Goal: Task Accomplishment & Management: Use online tool/utility

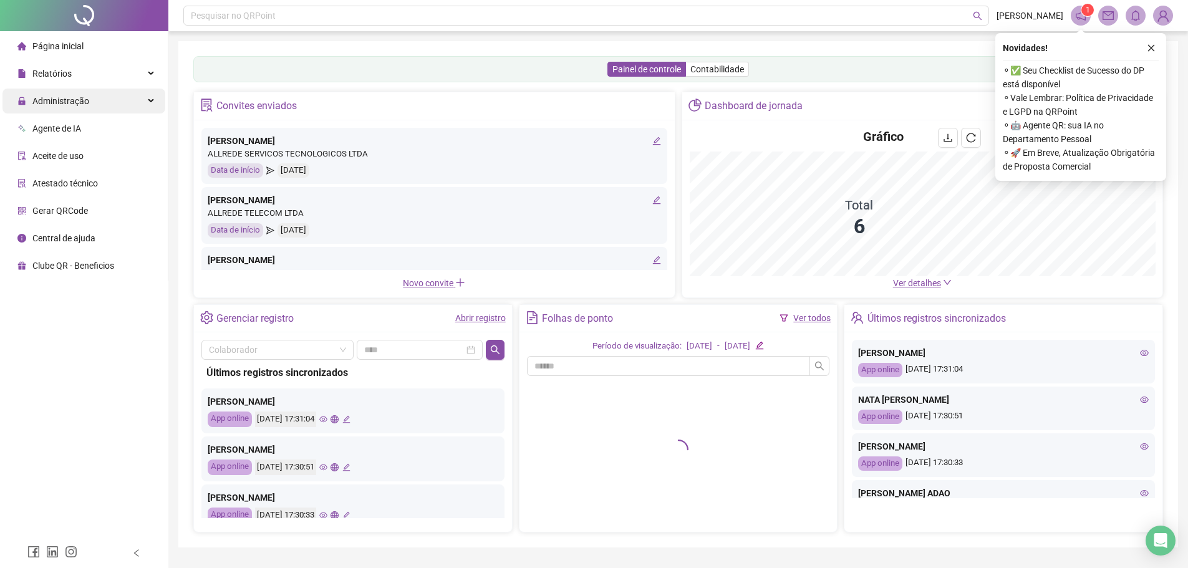
click at [86, 99] on span "Administração" at bounding box center [60, 101] width 57 height 10
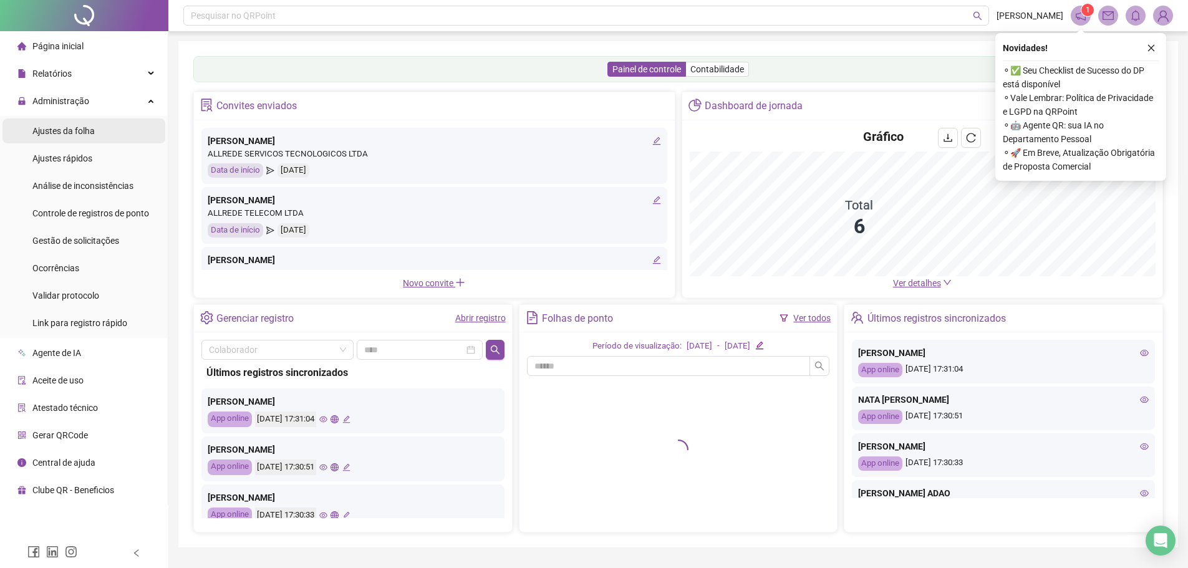
click at [96, 133] on li "Ajustes da folha" at bounding box center [83, 130] width 163 height 25
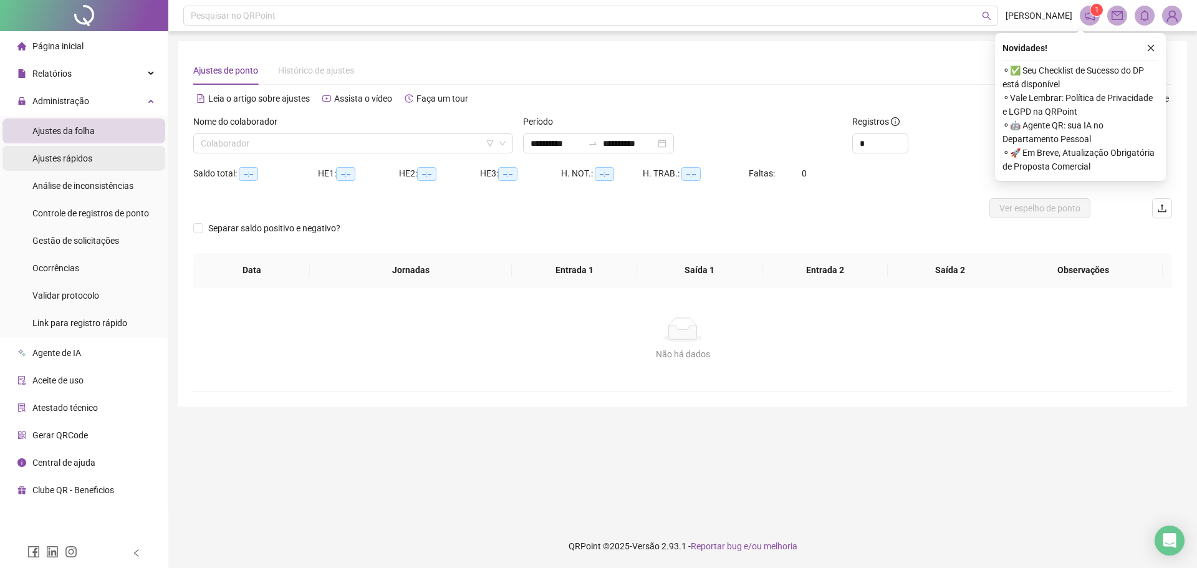
type input "**********"
click at [239, 144] on input "search" at bounding box center [348, 143] width 294 height 19
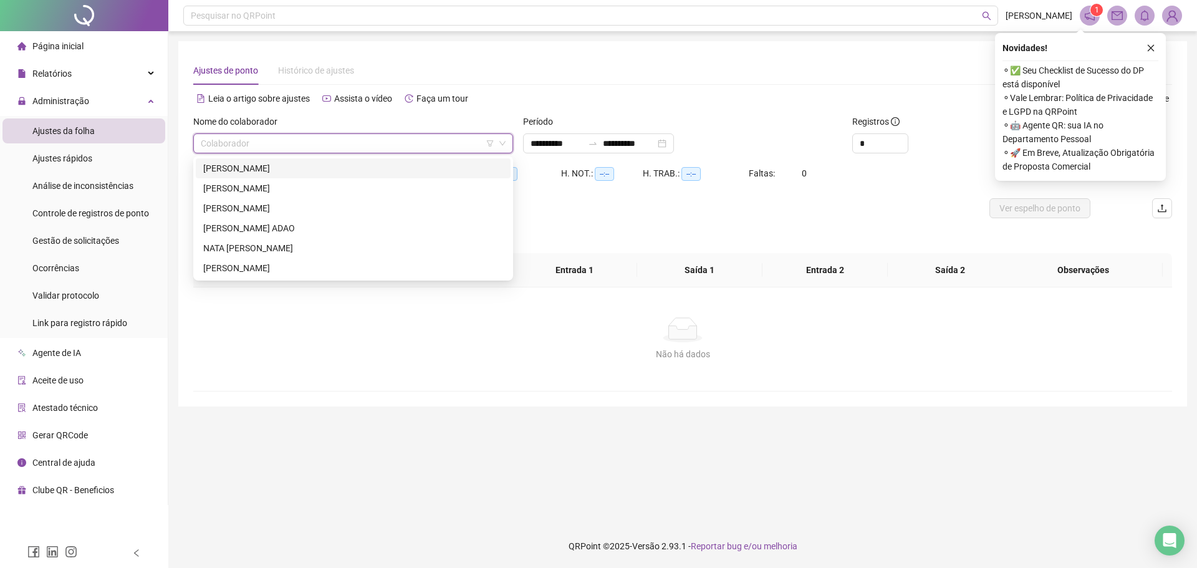
click at [234, 172] on div "[PERSON_NAME]" at bounding box center [353, 168] width 300 height 14
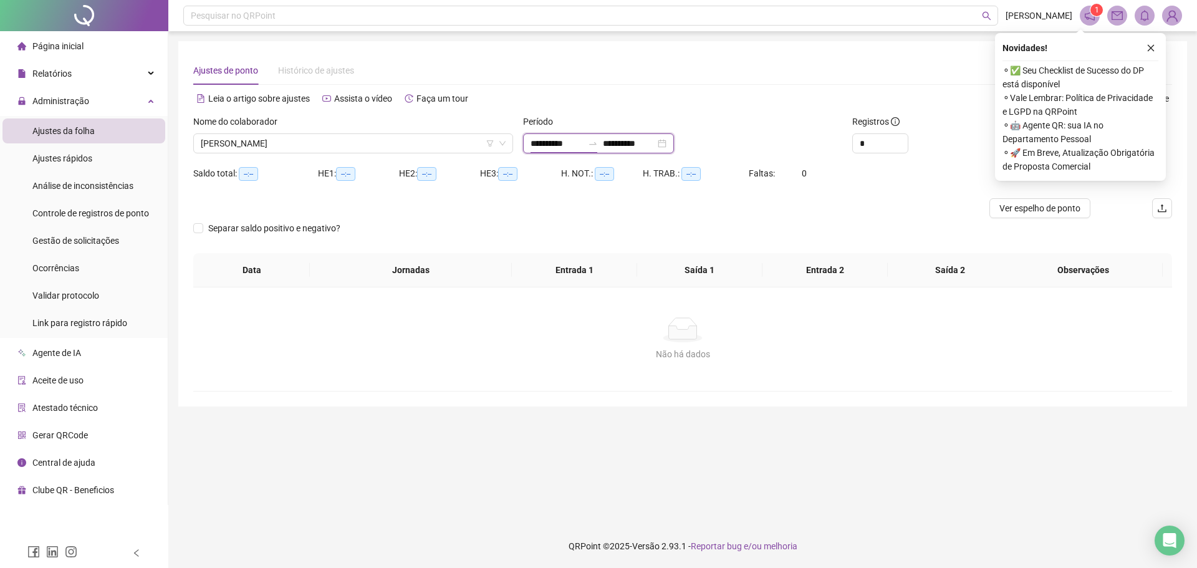
click at [559, 148] on input "**********" at bounding box center [557, 144] width 52 height 14
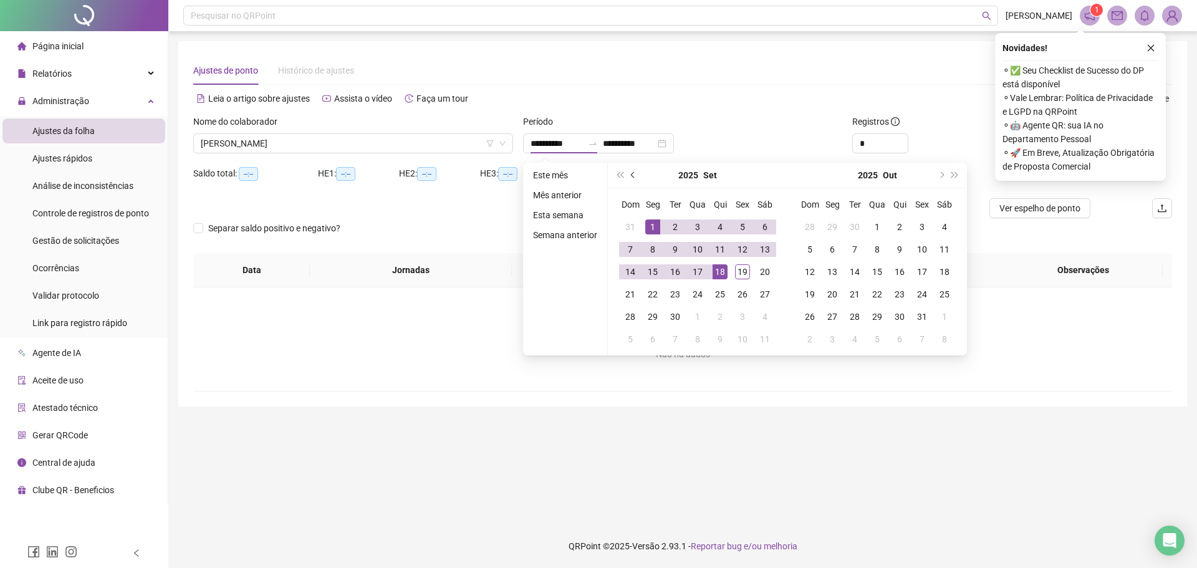
click at [634, 177] on button "prev-year" at bounding box center [634, 175] width 14 height 25
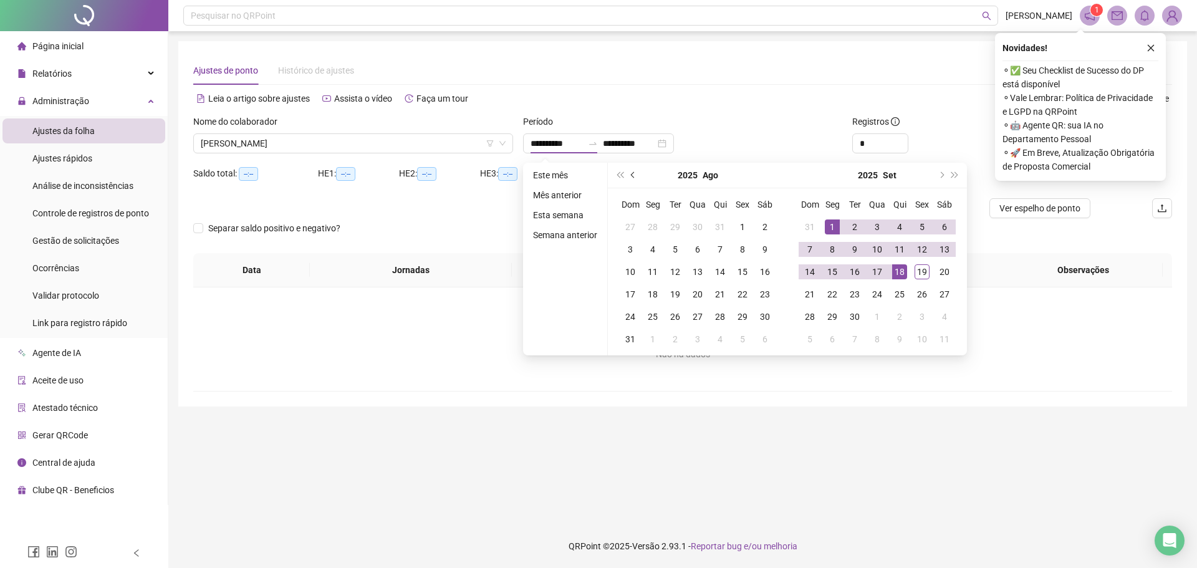
click at [634, 177] on button "prev-year" at bounding box center [634, 175] width 14 height 25
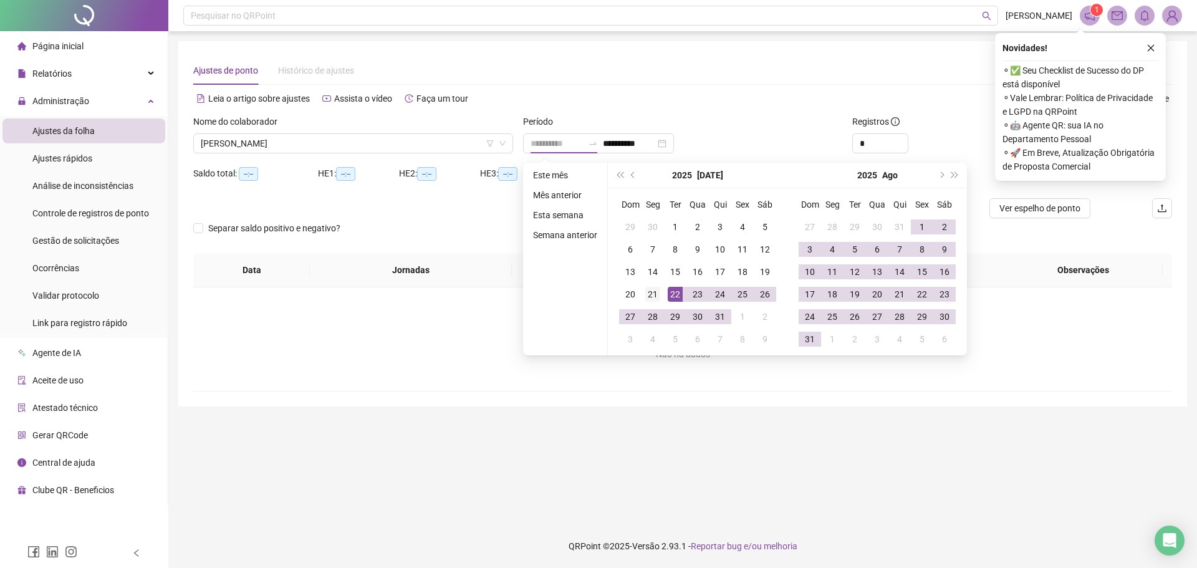
type input "**********"
click at [652, 294] on div "21" at bounding box center [652, 294] width 15 height 15
click at [935, 176] on button "next-year" at bounding box center [941, 175] width 14 height 25
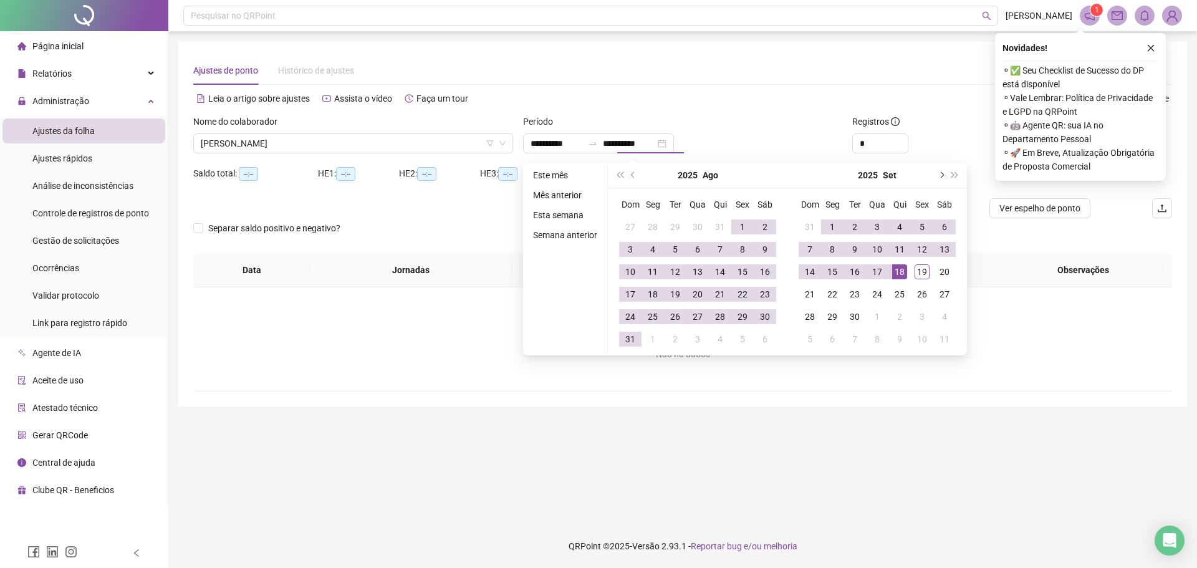
click at [935, 176] on button "next-year" at bounding box center [941, 175] width 14 height 25
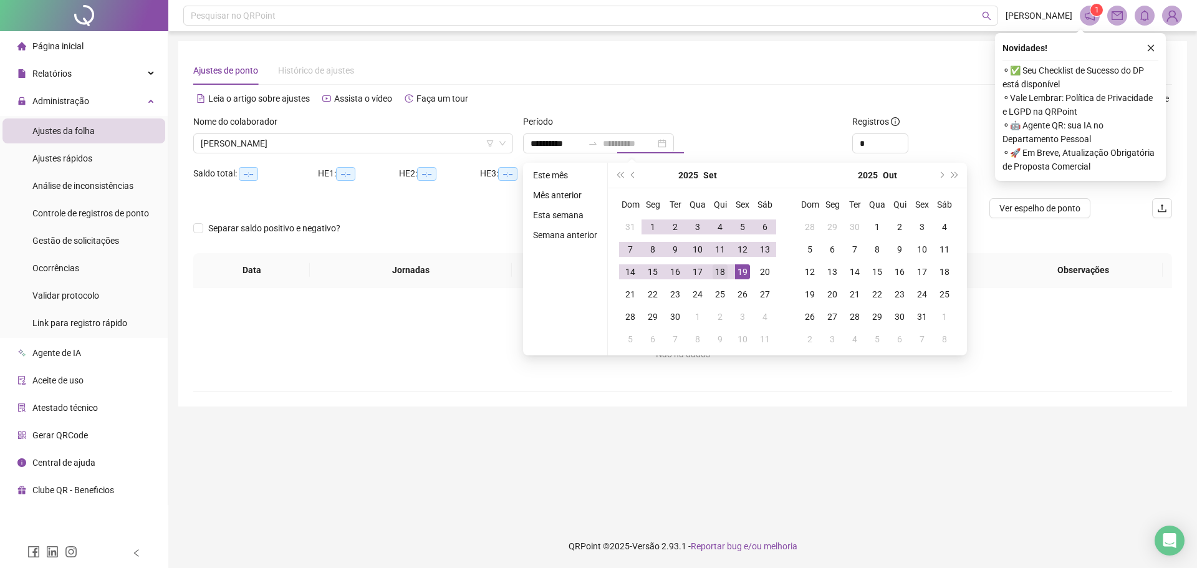
type input "**********"
click at [715, 275] on div "18" at bounding box center [720, 271] width 15 height 15
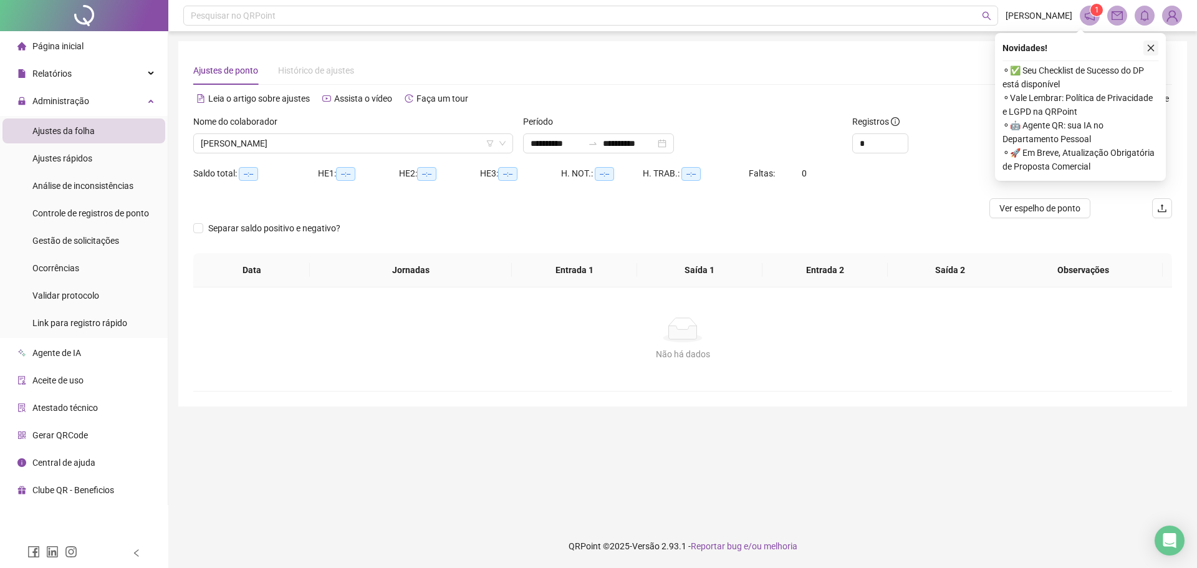
click at [1150, 47] on icon "close" at bounding box center [1151, 48] width 7 height 7
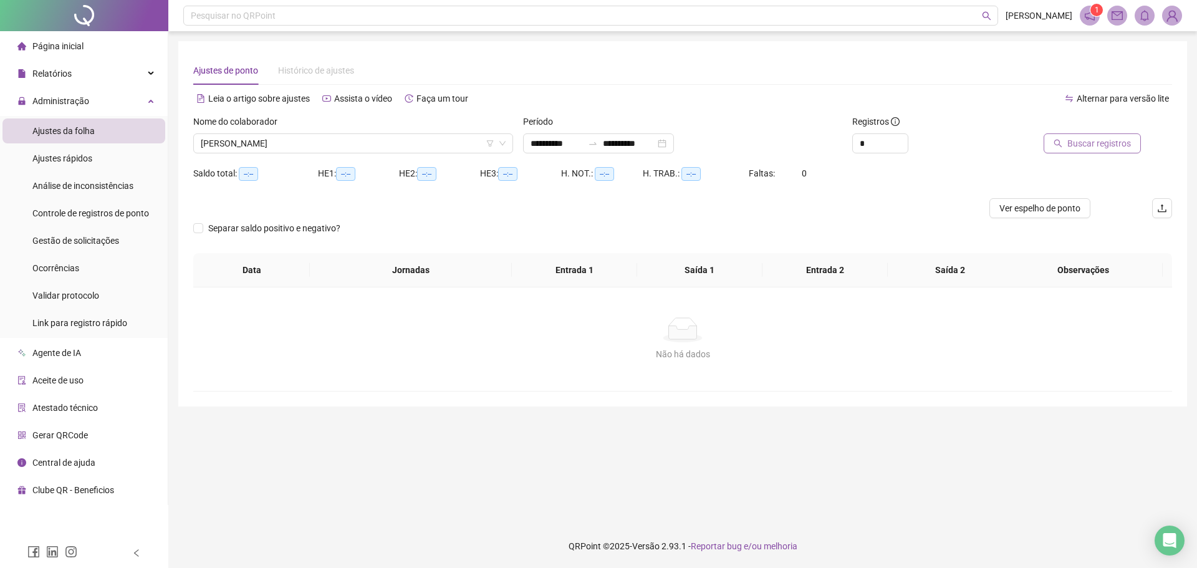
click at [1099, 140] on span "Buscar registros" at bounding box center [1099, 144] width 64 height 14
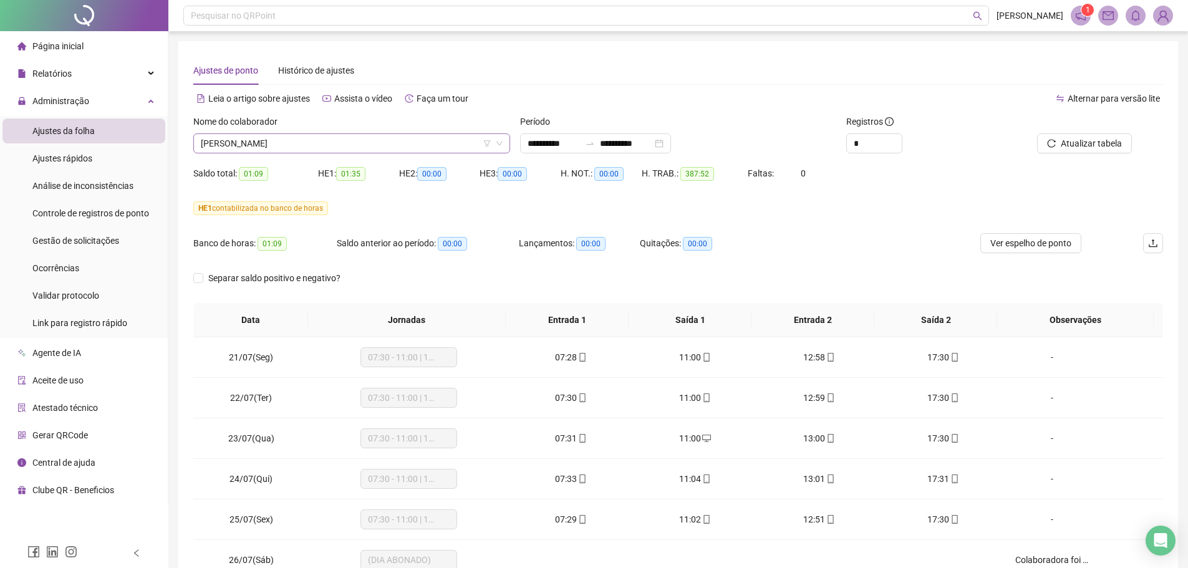
click at [410, 143] on span "[PERSON_NAME]" at bounding box center [352, 143] width 302 height 19
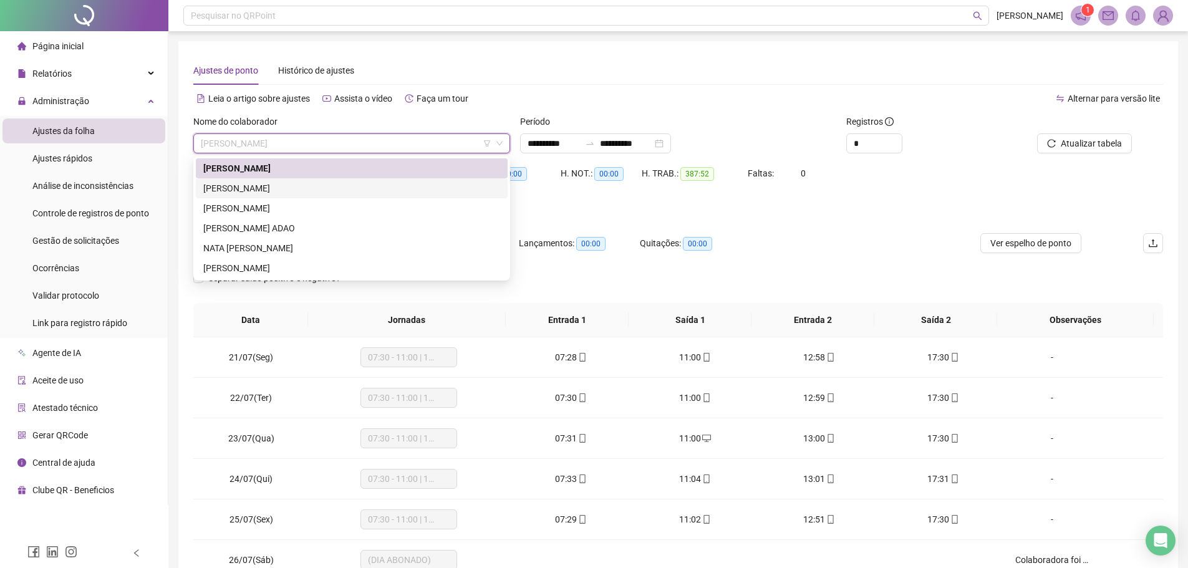
click at [296, 185] on div "[PERSON_NAME]" at bounding box center [351, 188] width 297 height 14
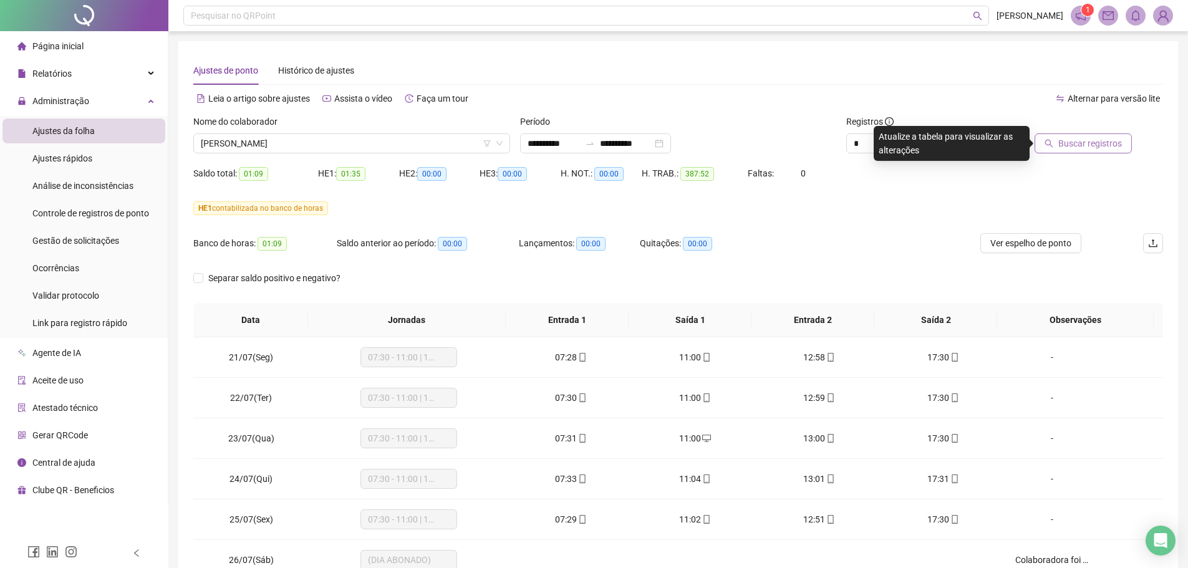
click at [1047, 142] on button "Buscar registros" at bounding box center [1082, 143] width 97 height 20
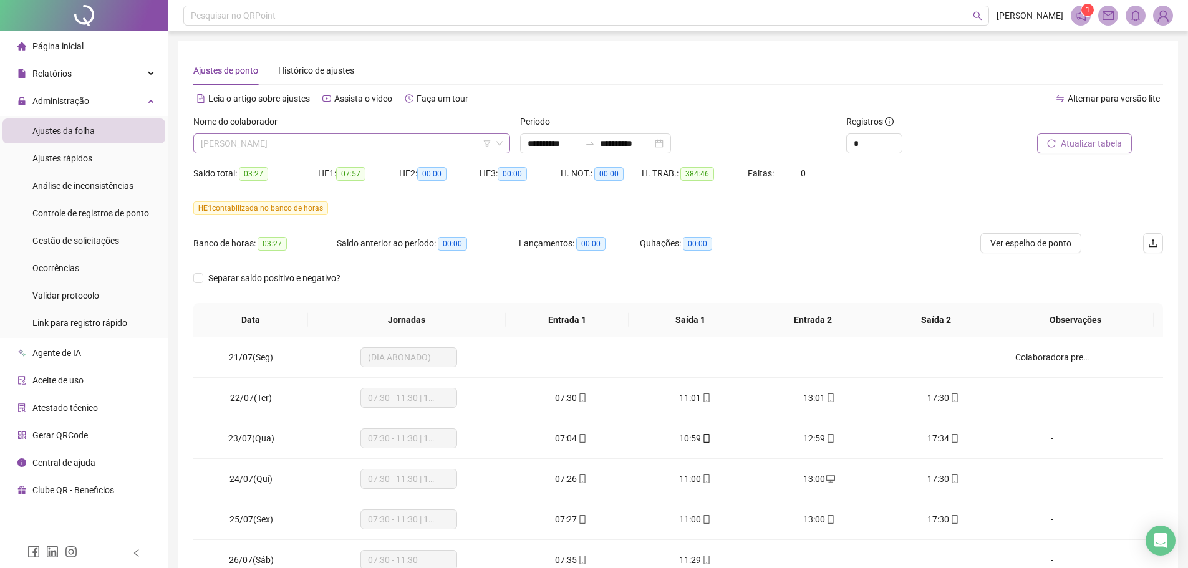
click at [348, 152] on span "[PERSON_NAME]" at bounding box center [352, 143] width 302 height 19
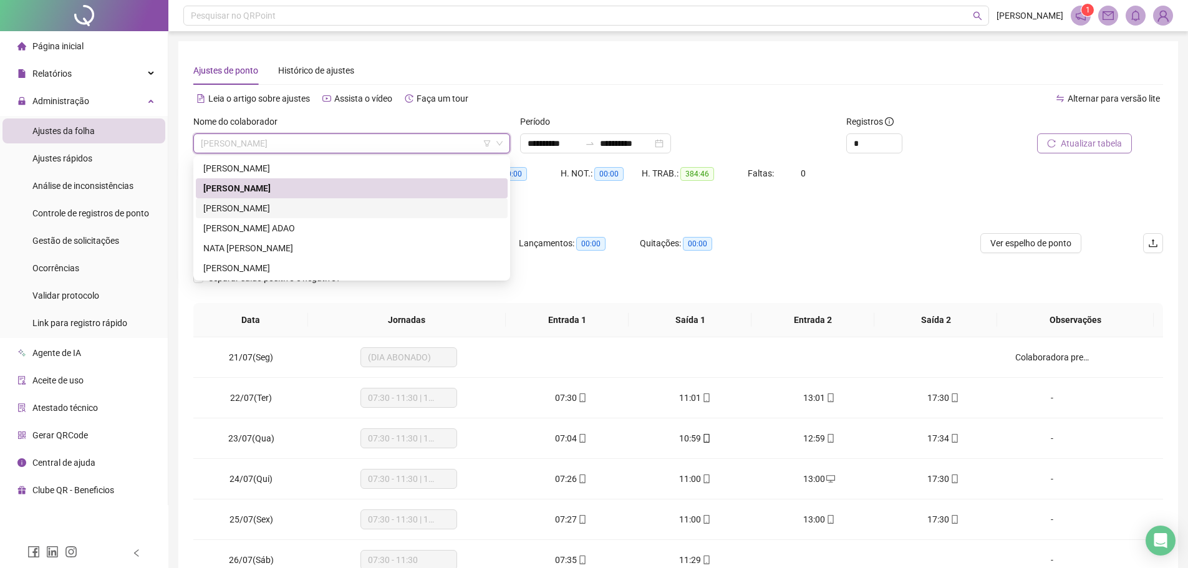
click at [296, 207] on div "[PERSON_NAME]" at bounding box center [351, 208] width 297 height 14
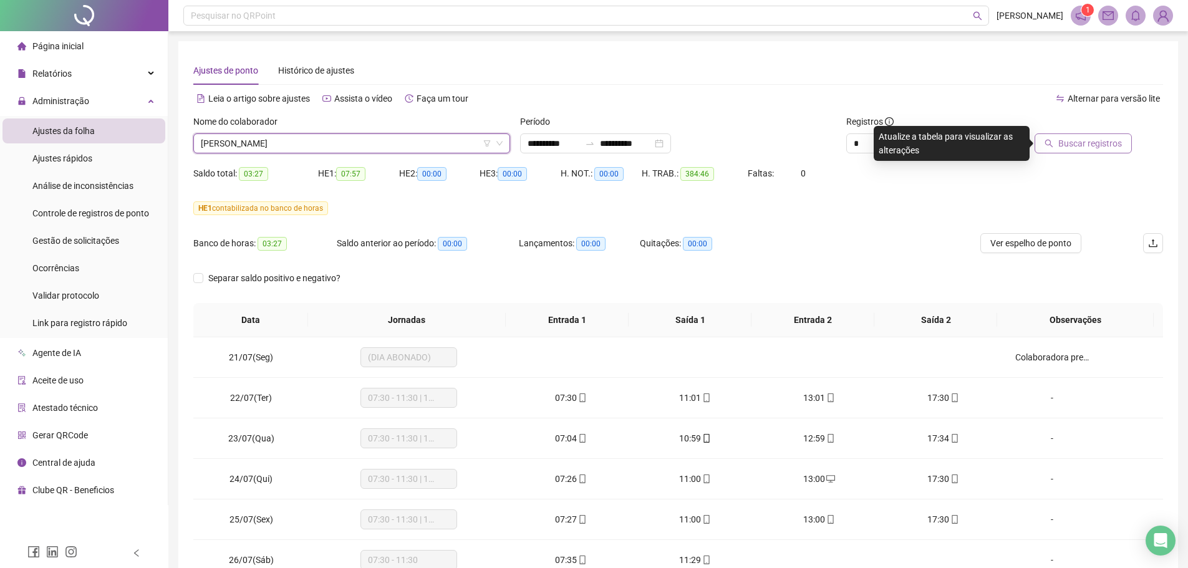
click at [1071, 135] on button "Buscar registros" at bounding box center [1082, 143] width 97 height 20
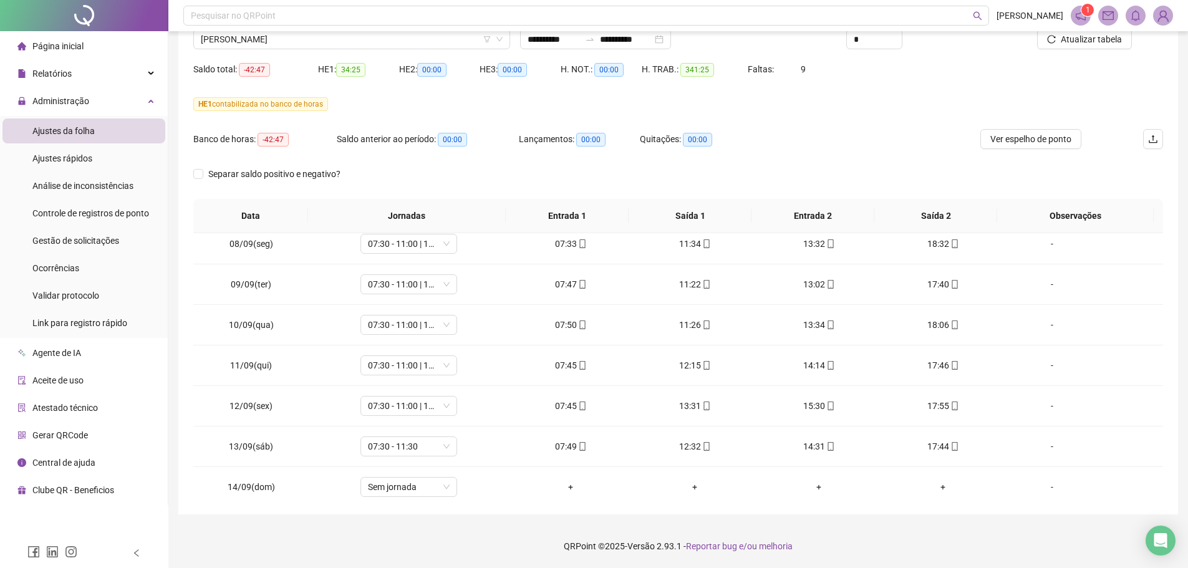
scroll to position [2166, 0]
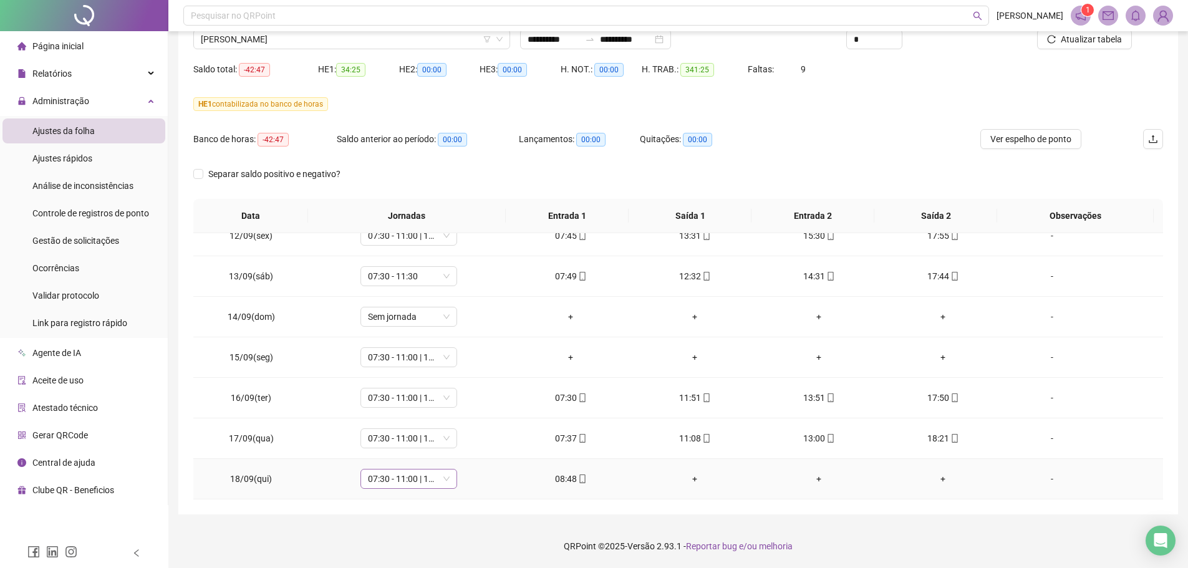
click at [448, 481] on div "07:30 - 11:00 | 13:00 - 17:30" at bounding box center [408, 479] width 97 height 20
click at [397, 369] on div "Folga" at bounding box center [428, 372] width 105 height 14
click at [465, 448] on span "Sim" at bounding box center [465, 447] width 14 height 14
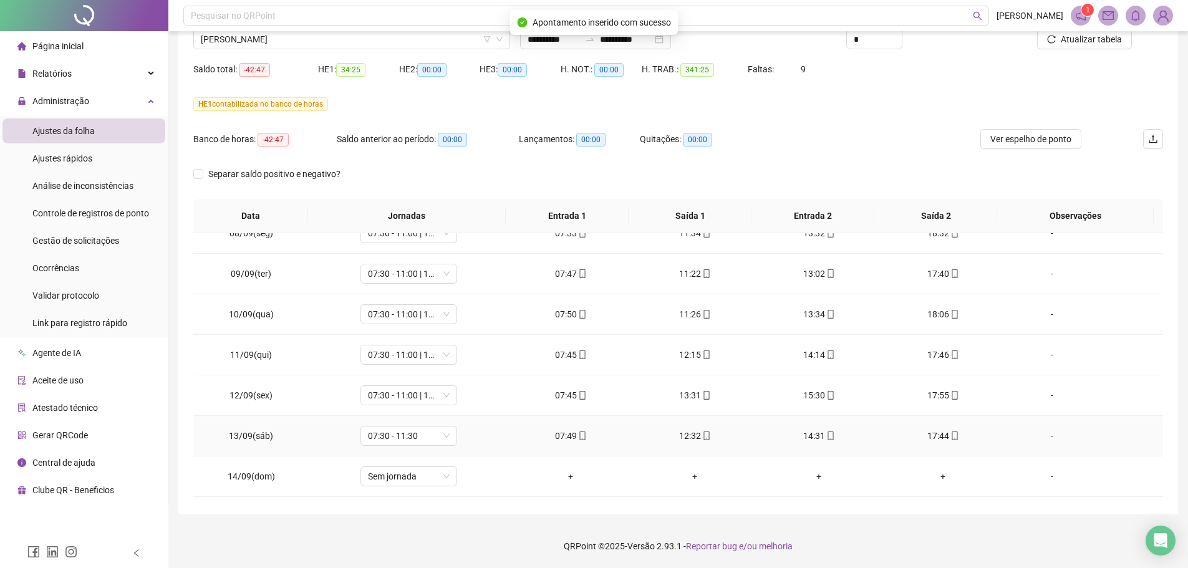
scroll to position [1916, 0]
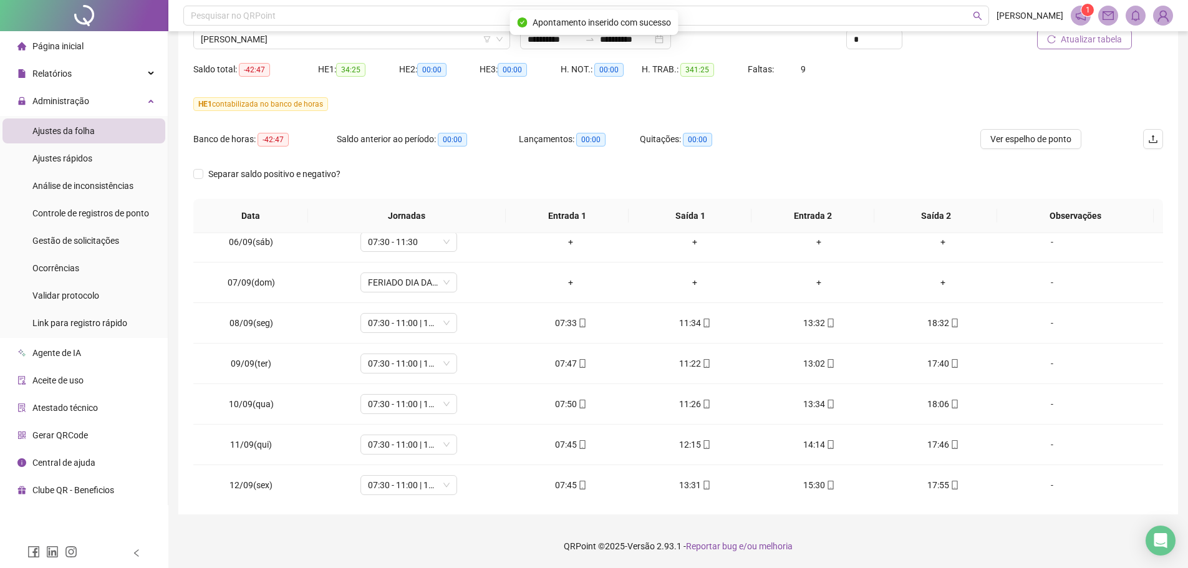
click at [1062, 45] on span "Atualizar tabela" at bounding box center [1091, 39] width 61 height 14
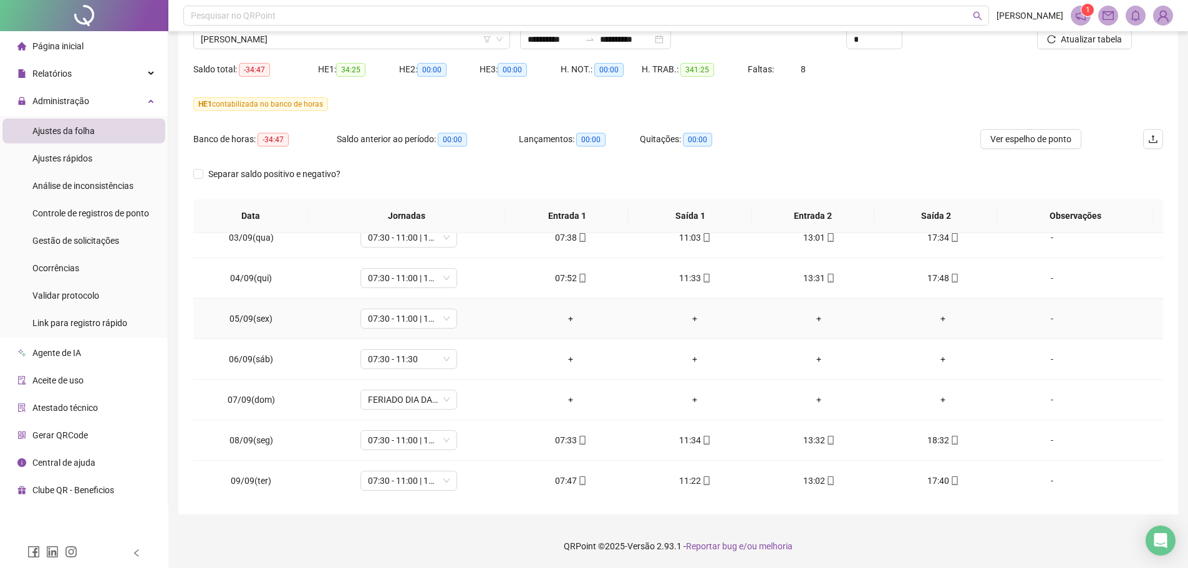
scroll to position [1791, 0]
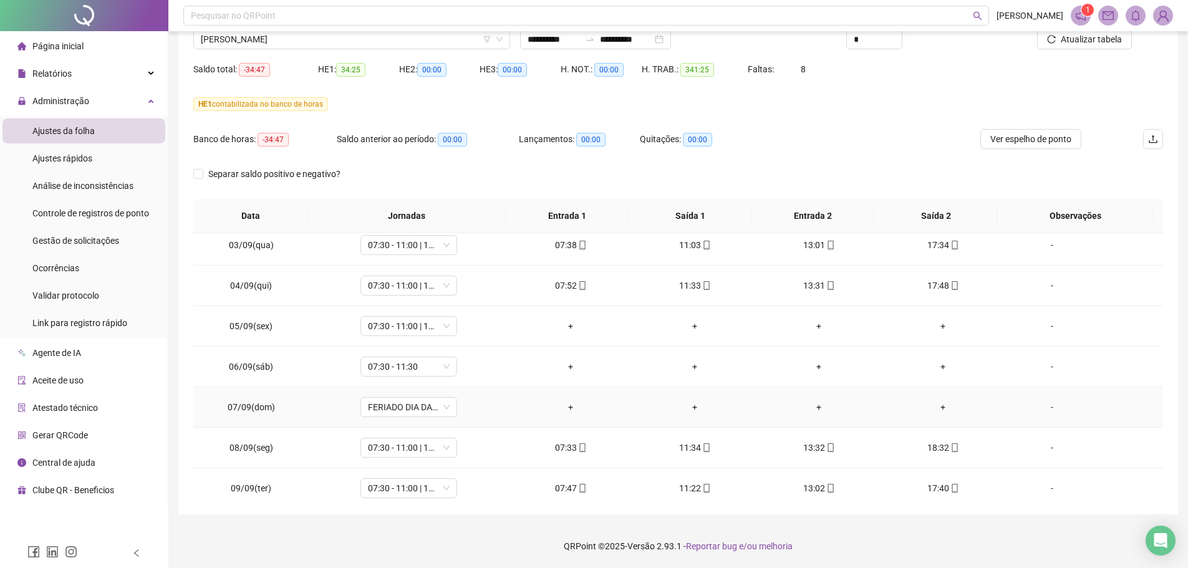
click at [1041, 413] on div "-" at bounding box center [1052, 407] width 74 height 14
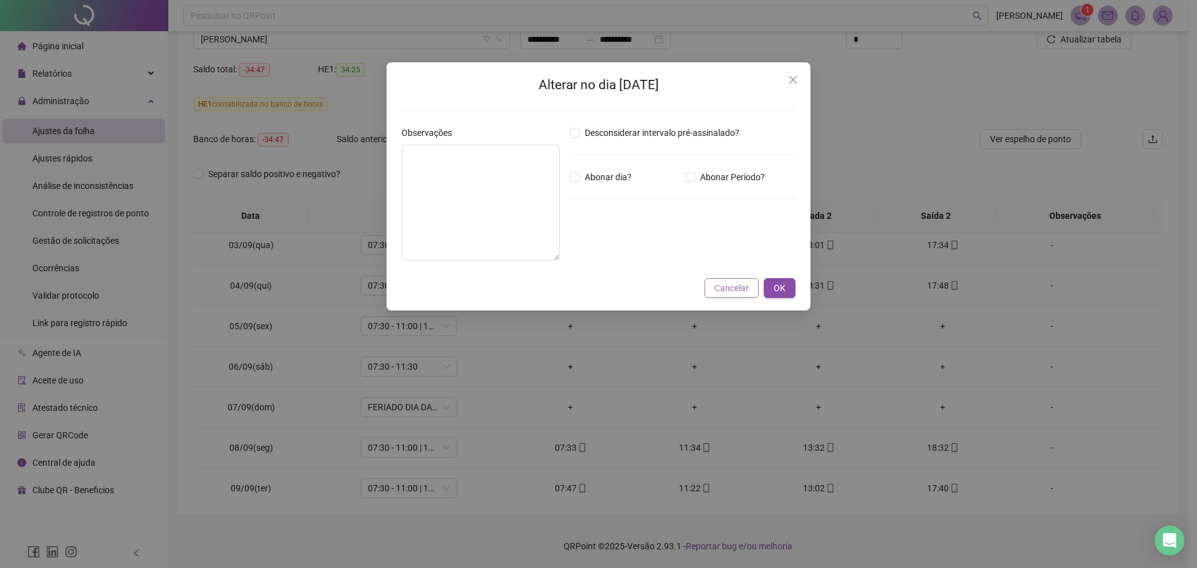
click at [730, 291] on span "Cancelar" at bounding box center [732, 288] width 34 height 14
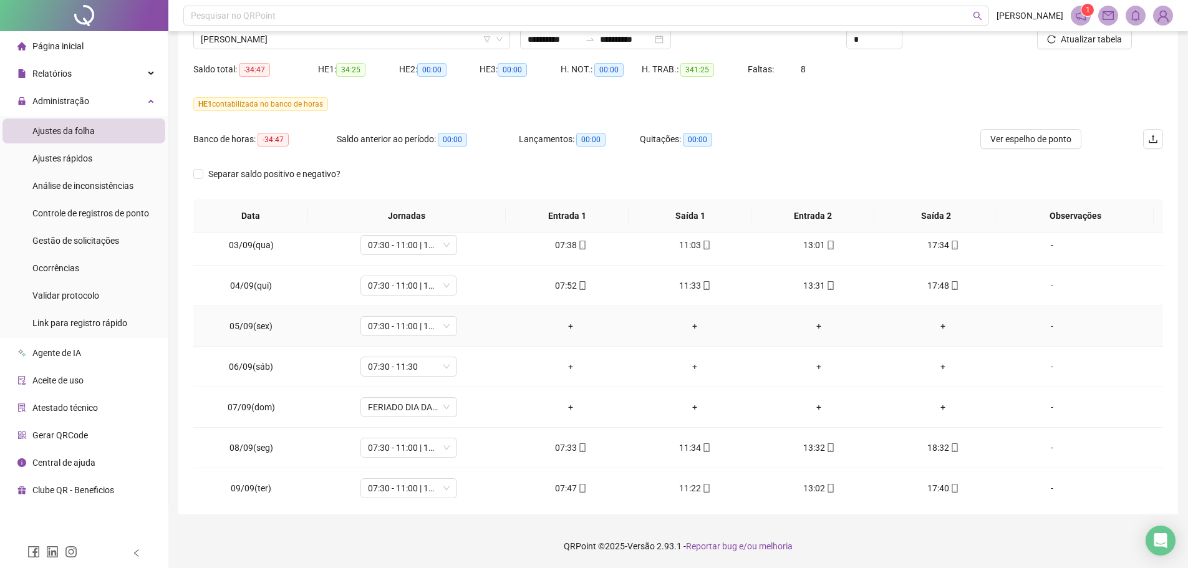
click at [1044, 324] on div "-" at bounding box center [1052, 326] width 74 height 14
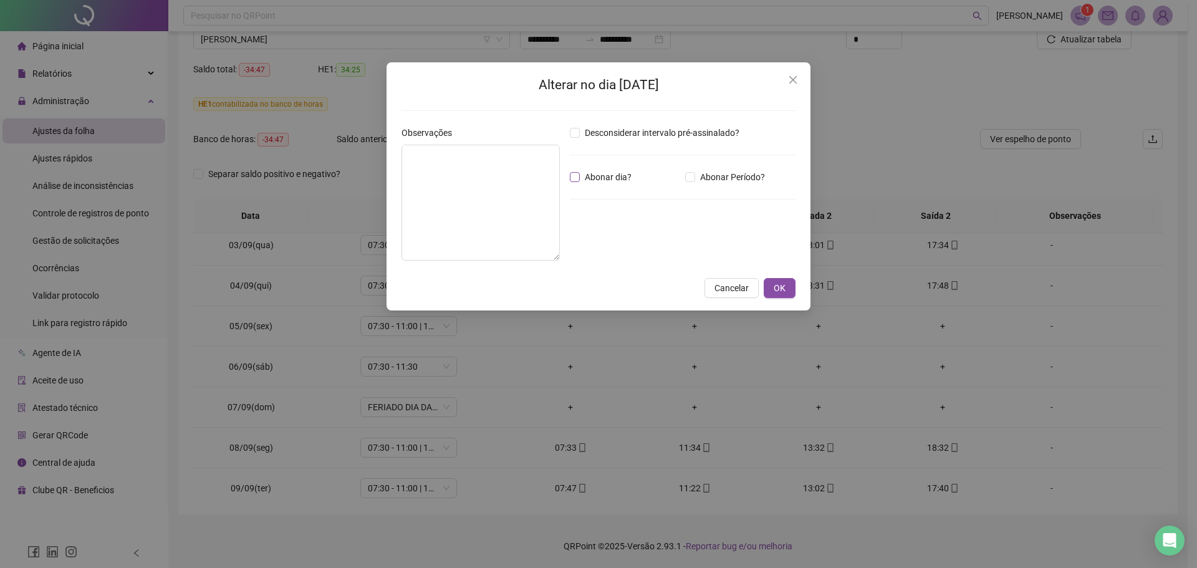
click at [589, 179] on span "Abonar dia?" at bounding box center [608, 177] width 57 height 14
click at [438, 155] on textarea at bounding box center [481, 203] width 158 height 116
type textarea "**********"
click at [781, 283] on span "OK" at bounding box center [780, 288] width 12 height 14
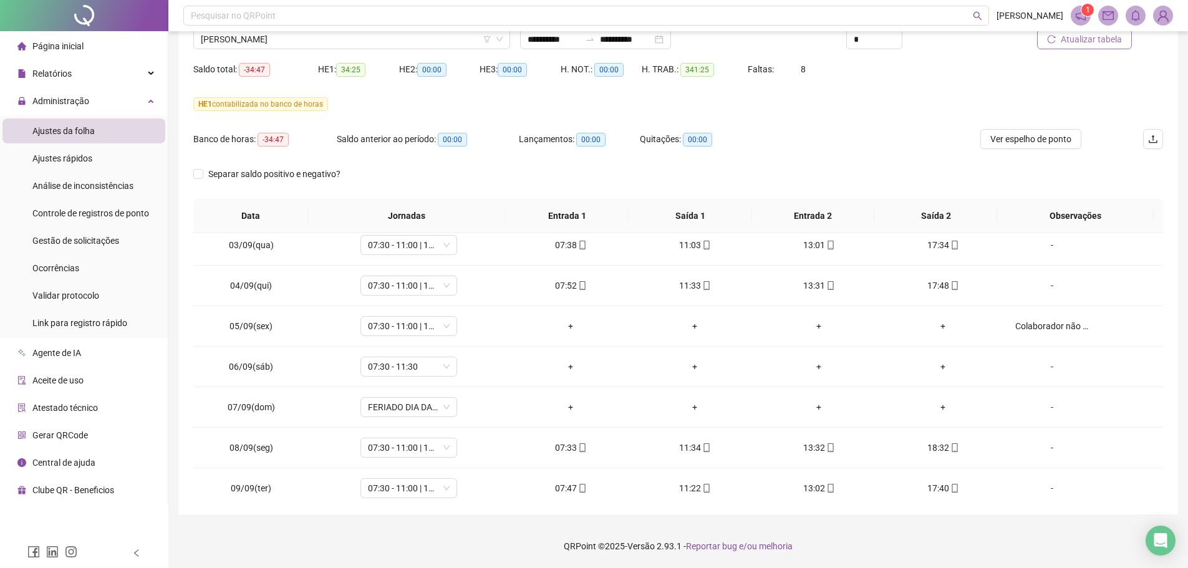
click at [1103, 41] on span "Atualizar tabela" at bounding box center [1091, 39] width 61 height 14
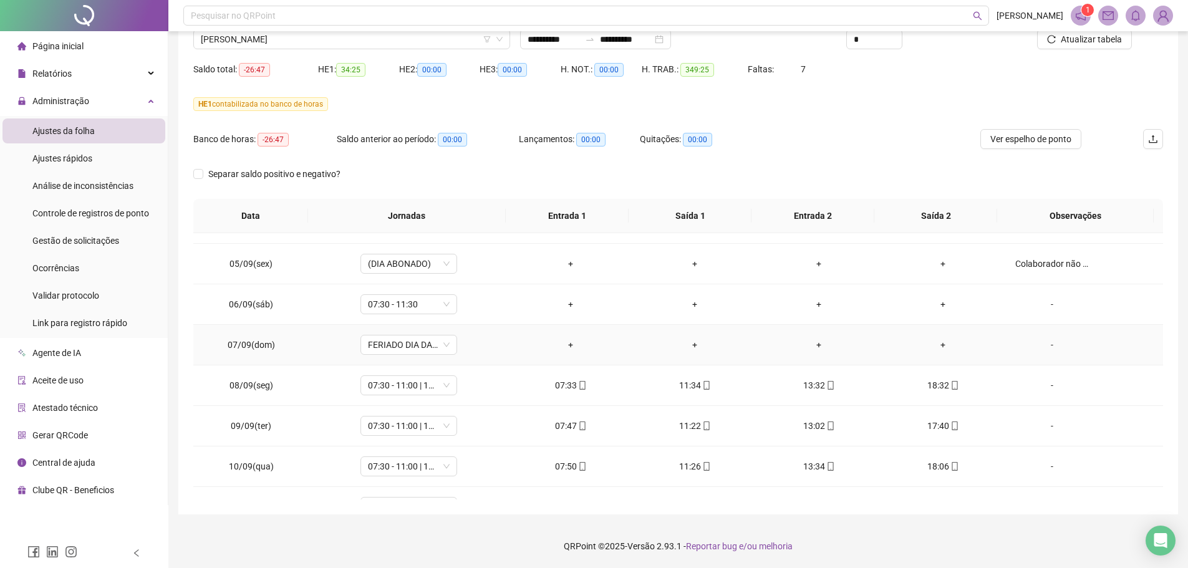
scroll to position [2166, 0]
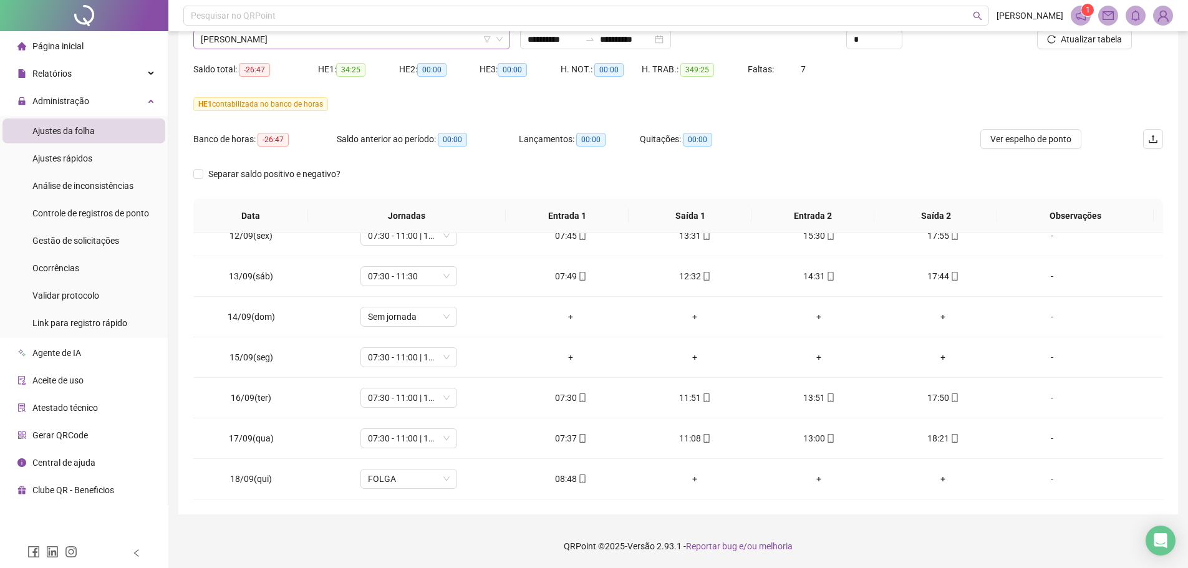
click at [349, 41] on span "[PERSON_NAME]" at bounding box center [352, 39] width 302 height 19
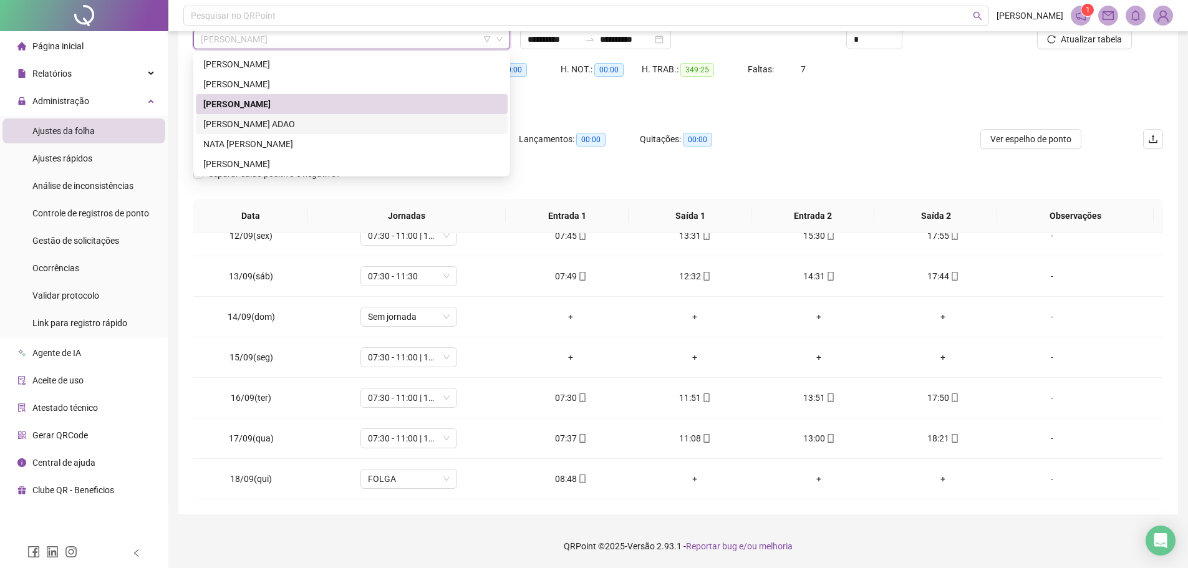
click at [266, 125] on div "[PERSON_NAME] ADAO" at bounding box center [351, 124] width 297 height 14
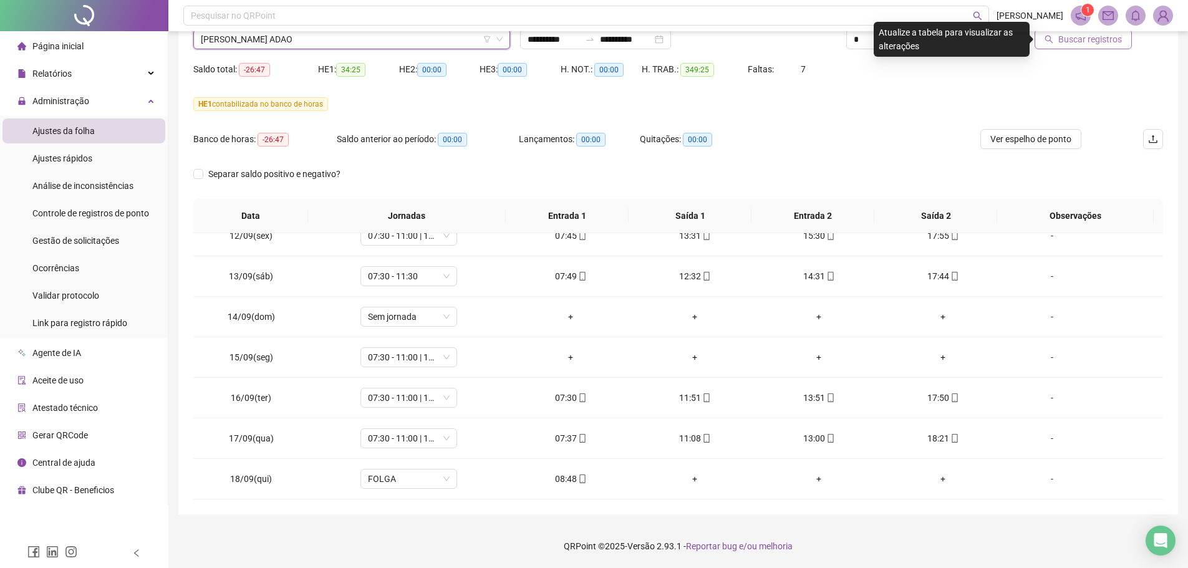
click at [1071, 41] on span "Buscar registros" at bounding box center [1090, 39] width 64 height 14
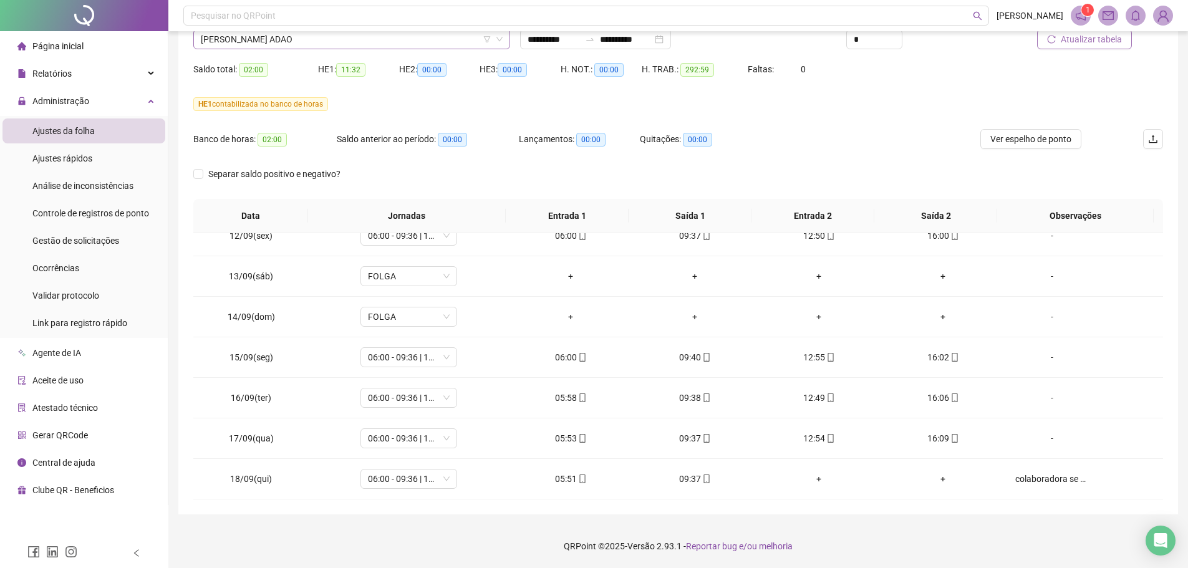
click at [392, 39] on span "[PERSON_NAME] ADAO" at bounding box center [352, 39] width 302 height 19
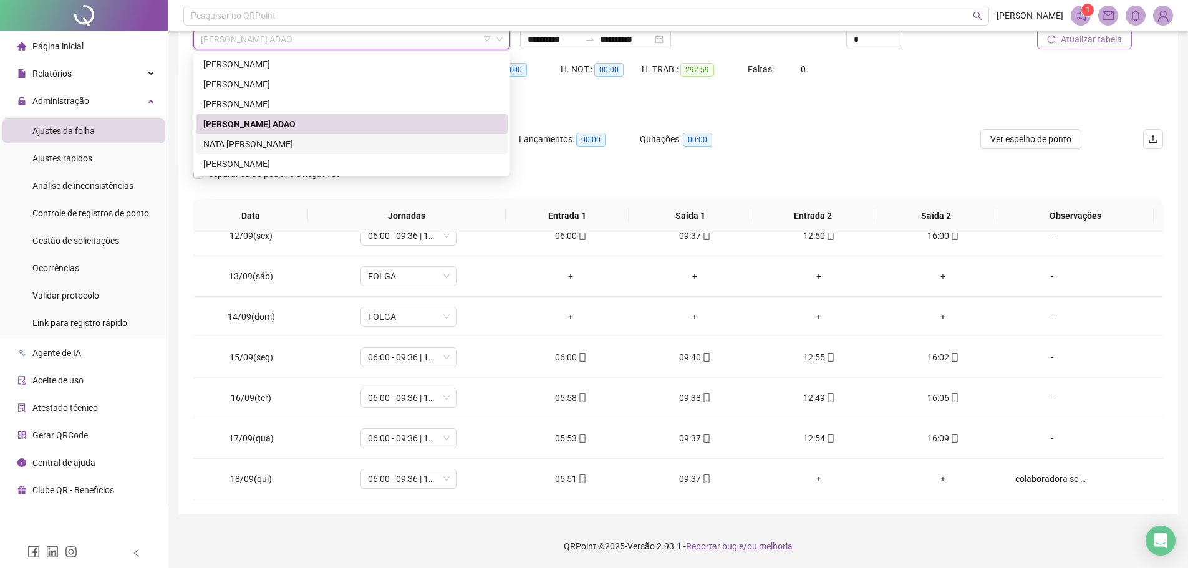
click at [276, 147] on div "NATA [PERSON_NAME]" at bounding box center [351, 144] width 297 height 14
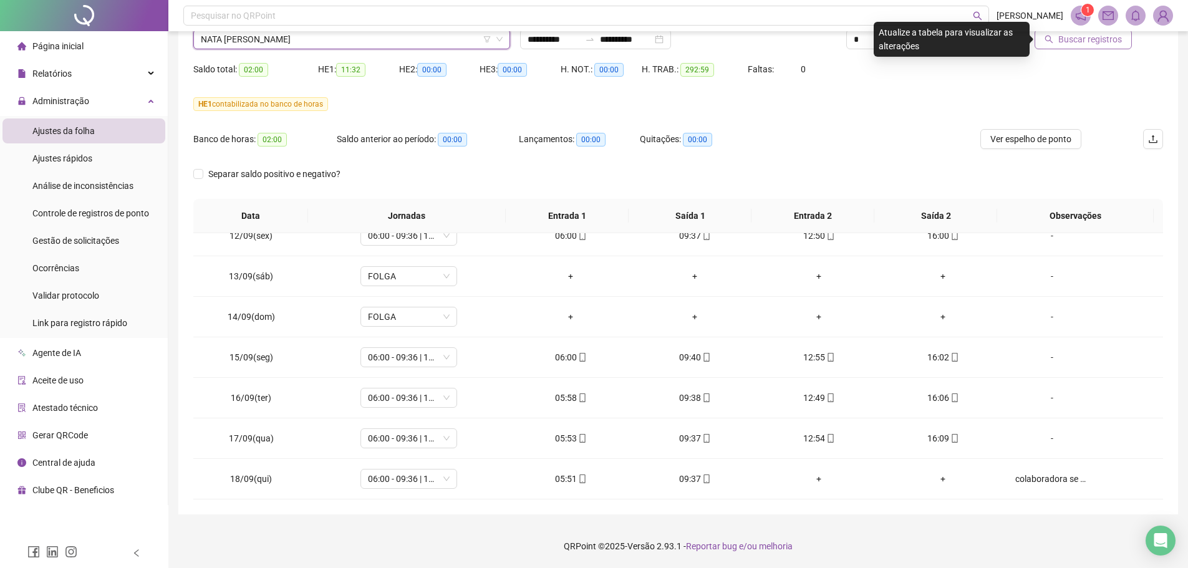
click at [1075, 47] on button "Buscar registros" at bounding box center [1082, 39] width 97 height 20
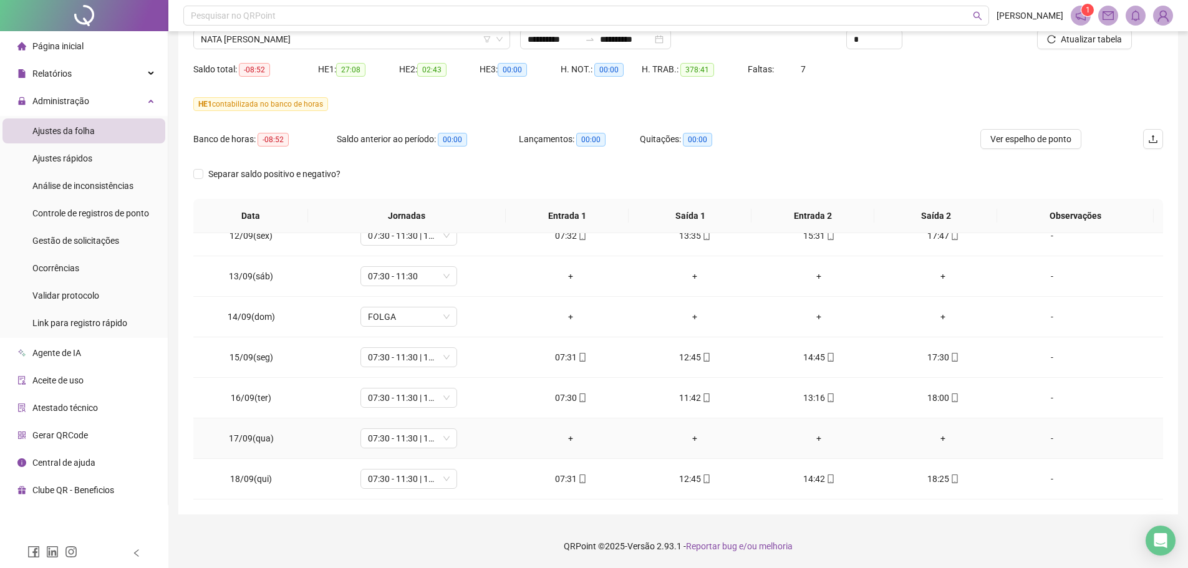
click at [1043, 440] on div "-" at bounding box center [1052, 438] width 74 height 14
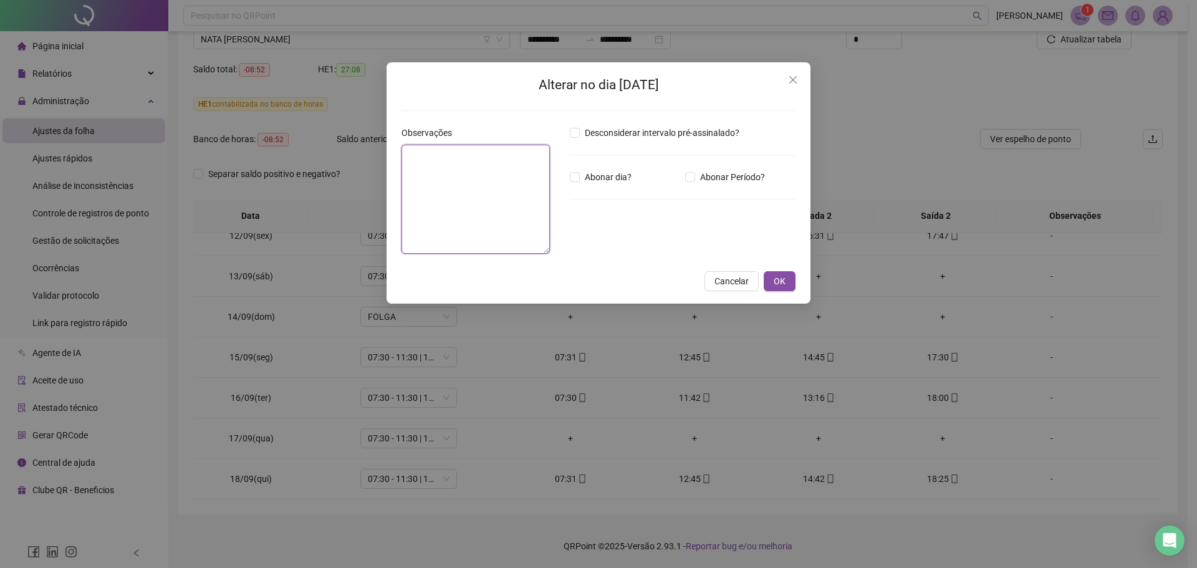
click at [475, 163] on textarea at bounding box center [476, 199] width 148 height 109
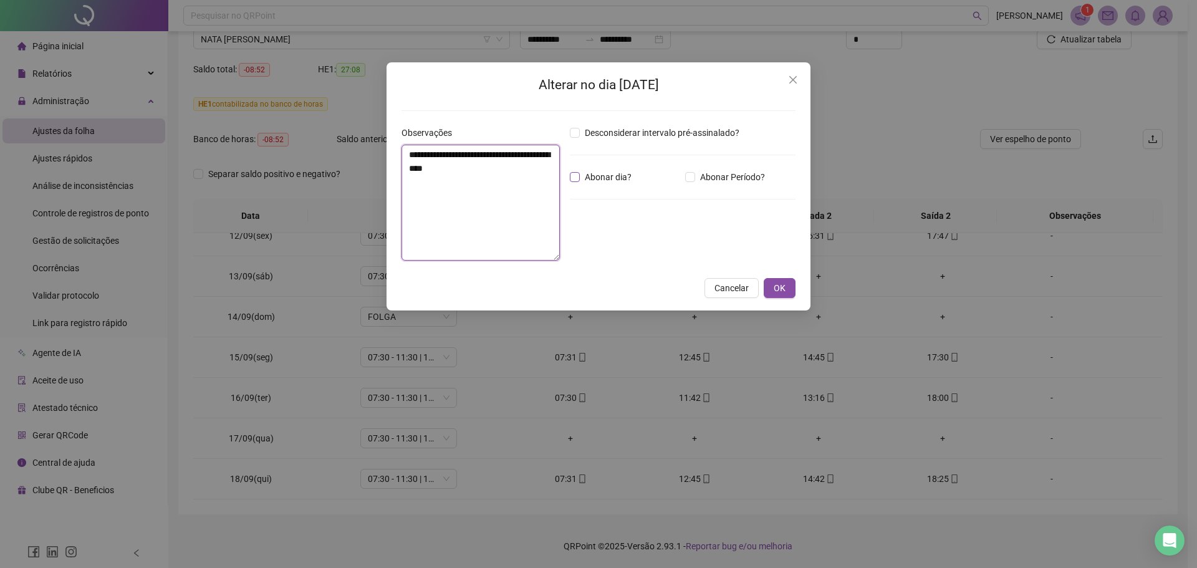
type textarea "**********"
click at [786, 291] on button "OK" at bounding box center [780, 288] width 32 height 20
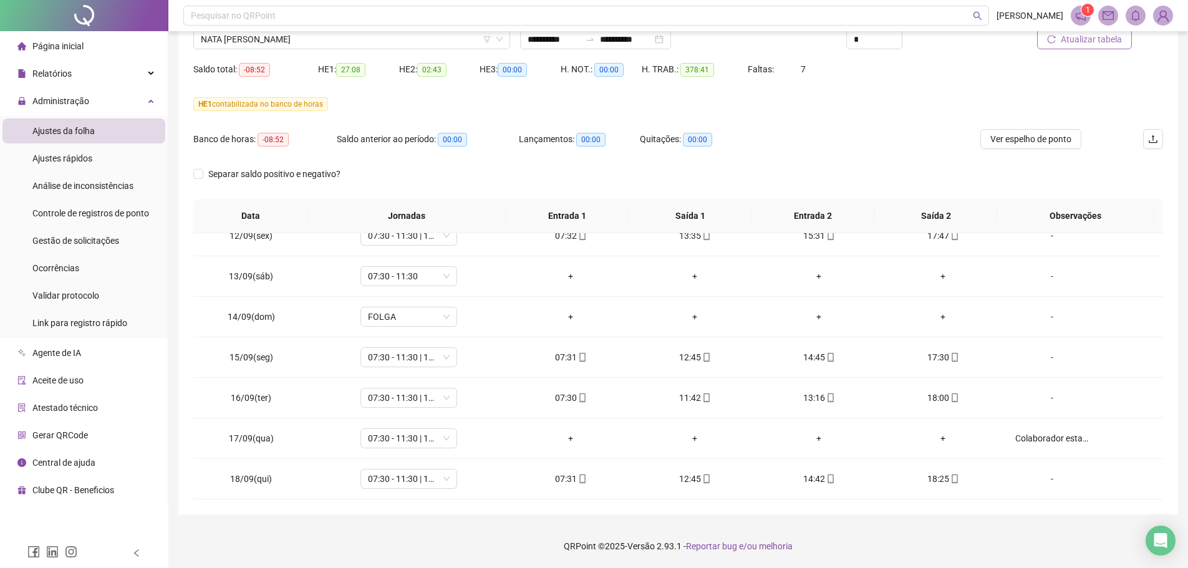
click at [1085, 46] on span "Atualizar tabela" at bounding box center [1091, 39] width 61 height 14
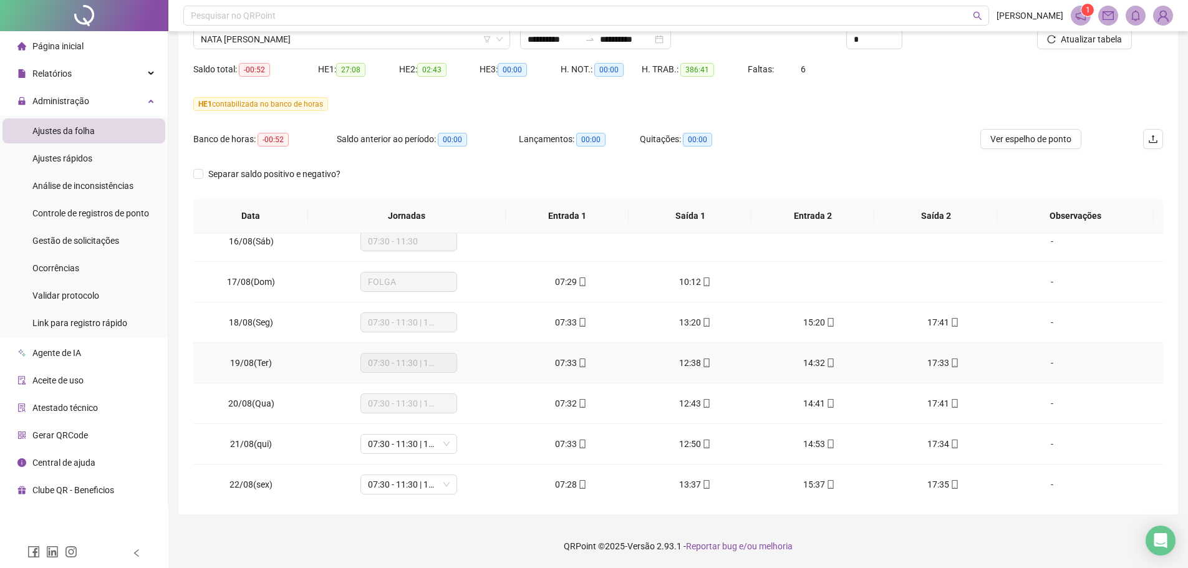
scroll to position [981, 0]
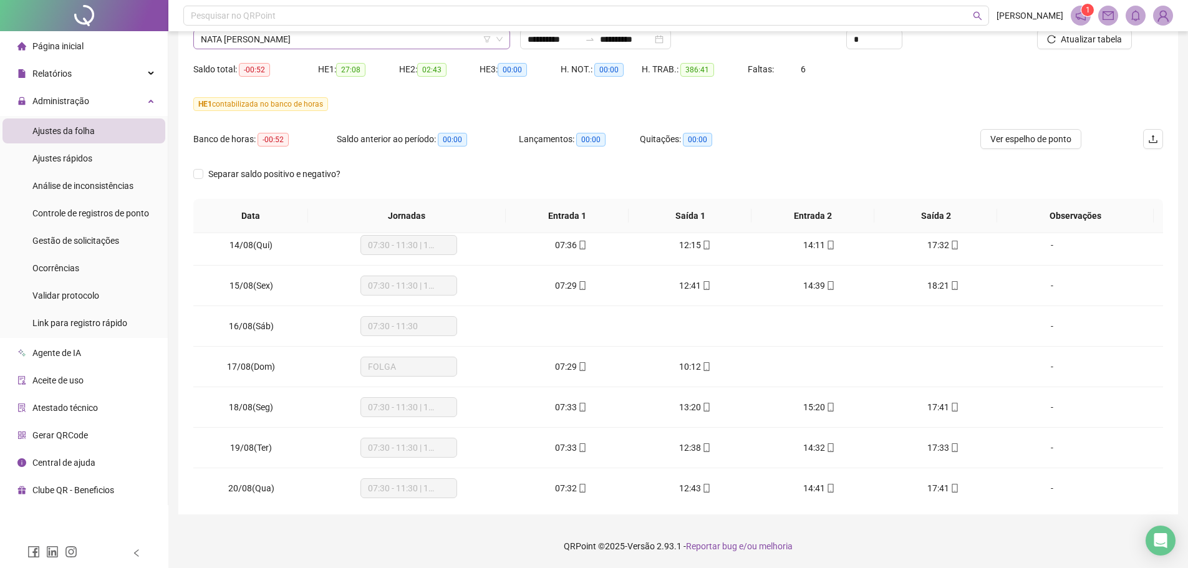
click at [327, 43] on span "NATA [PERSON_NAME]" at bounding box center [352, 39] width 302 height 19
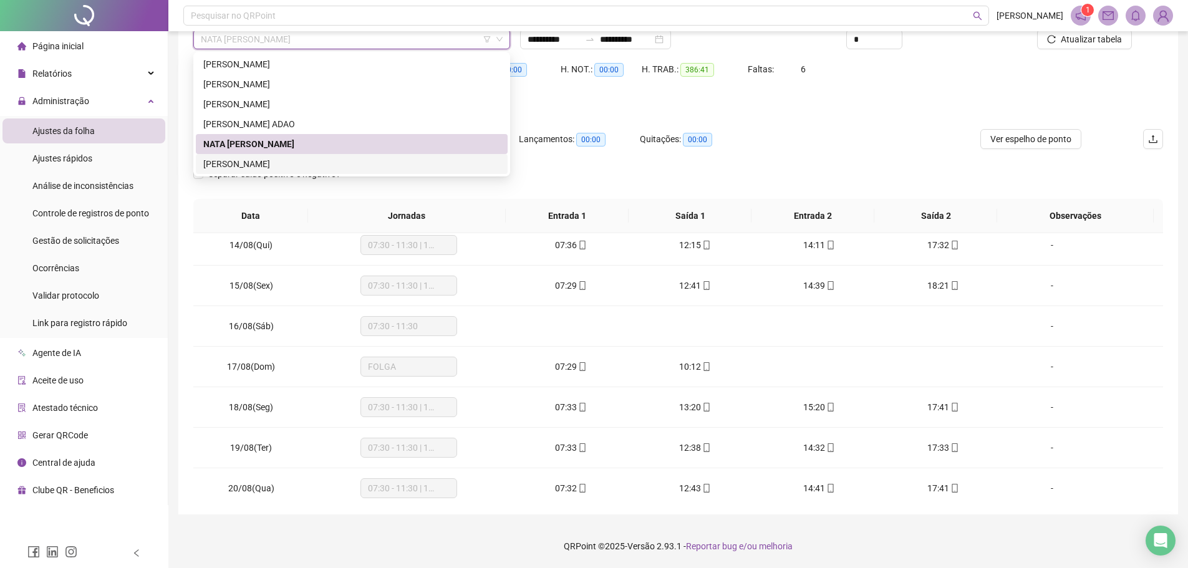
click at [261, 163] on div "[PERSON_NAME]" at bounding box center [351, 164] width 297 height 14
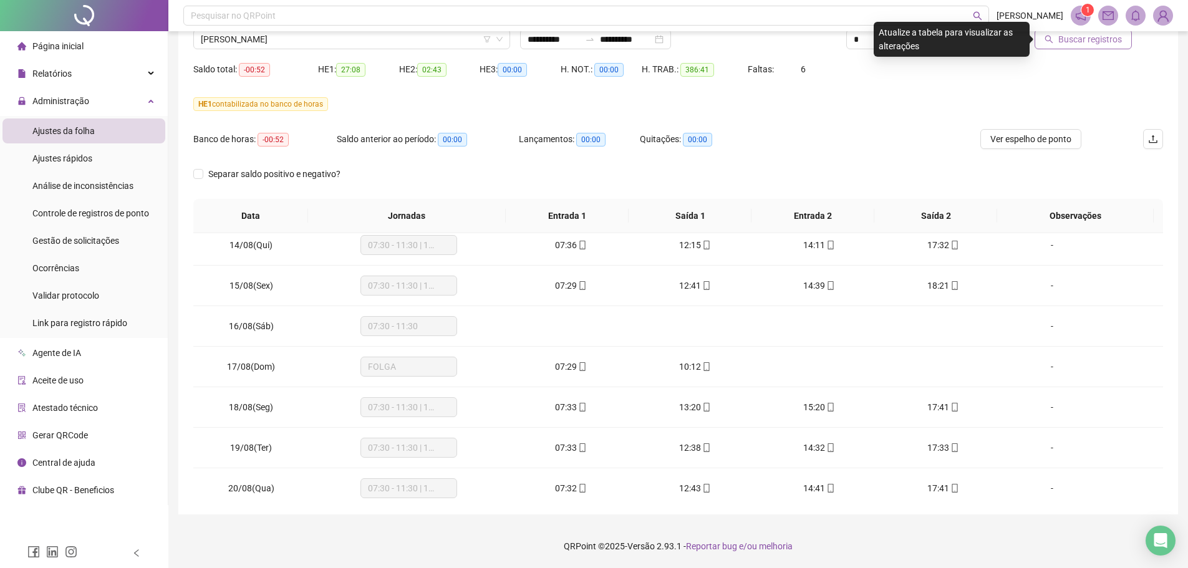
click at [1066, 41] on span "Buscar registros" at bounding box center [1090, 39] width 64 height 14
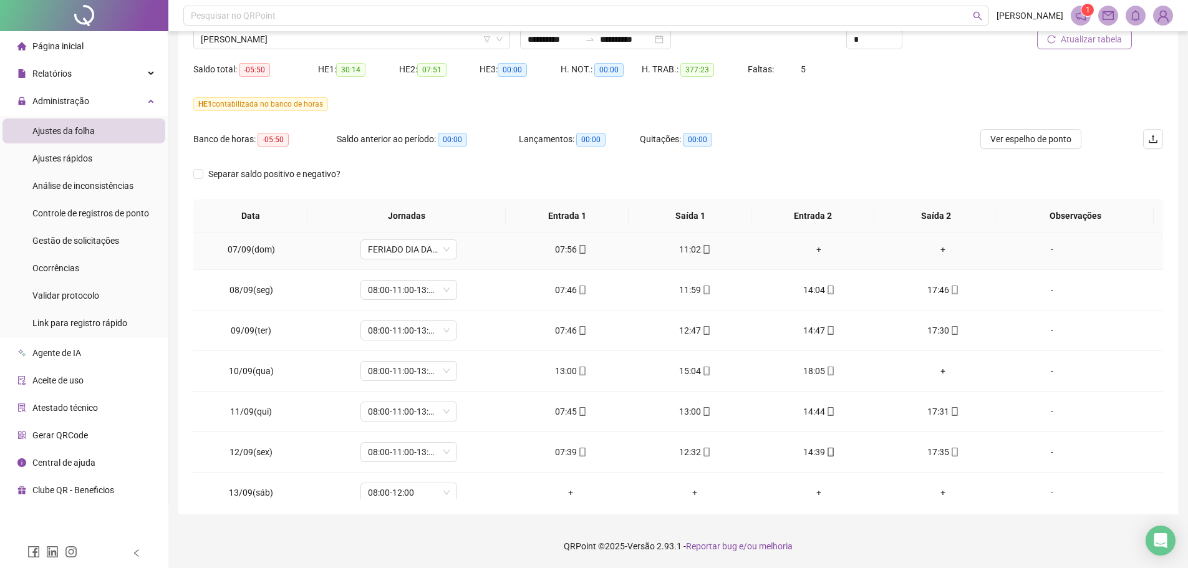
scroll to position [1978, 0]
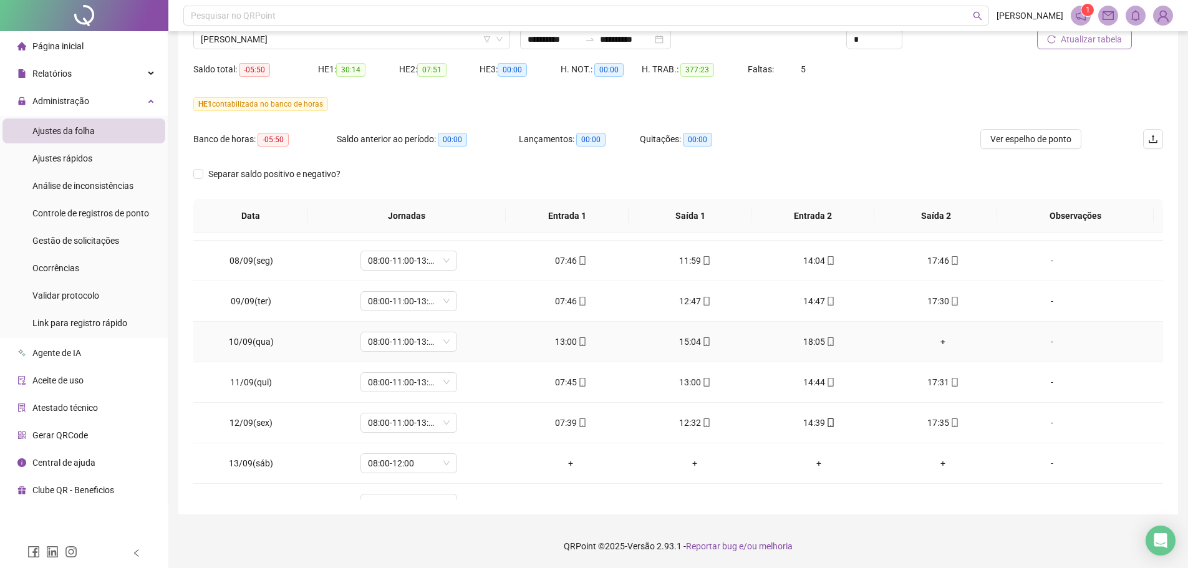
click at [935, 340] on div "+" at bounding box center [943, 342] width 104 height 14
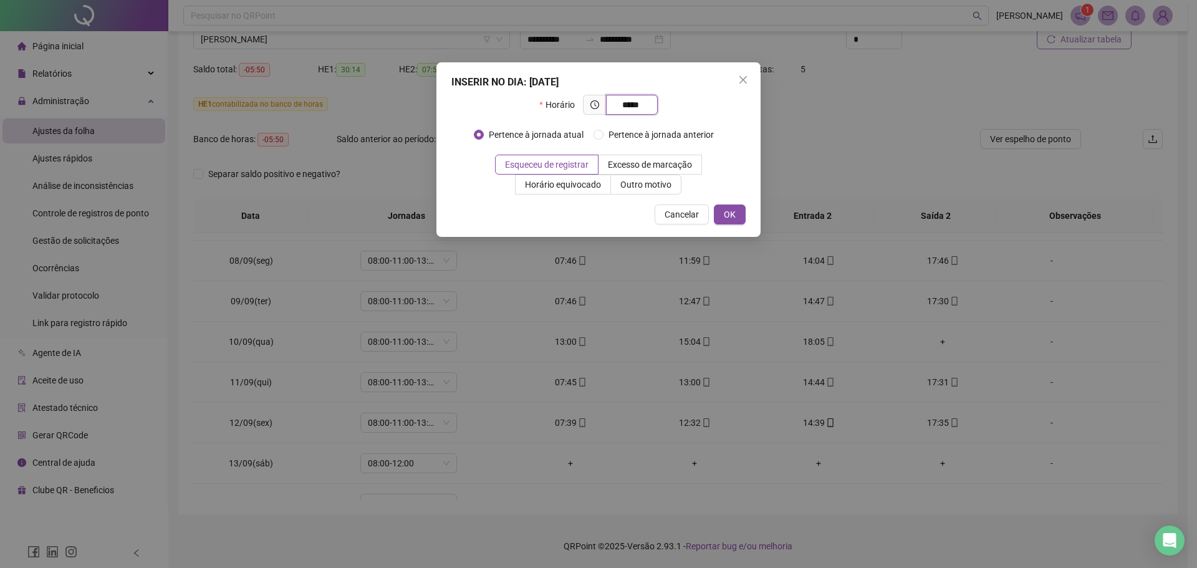
type input "*****"
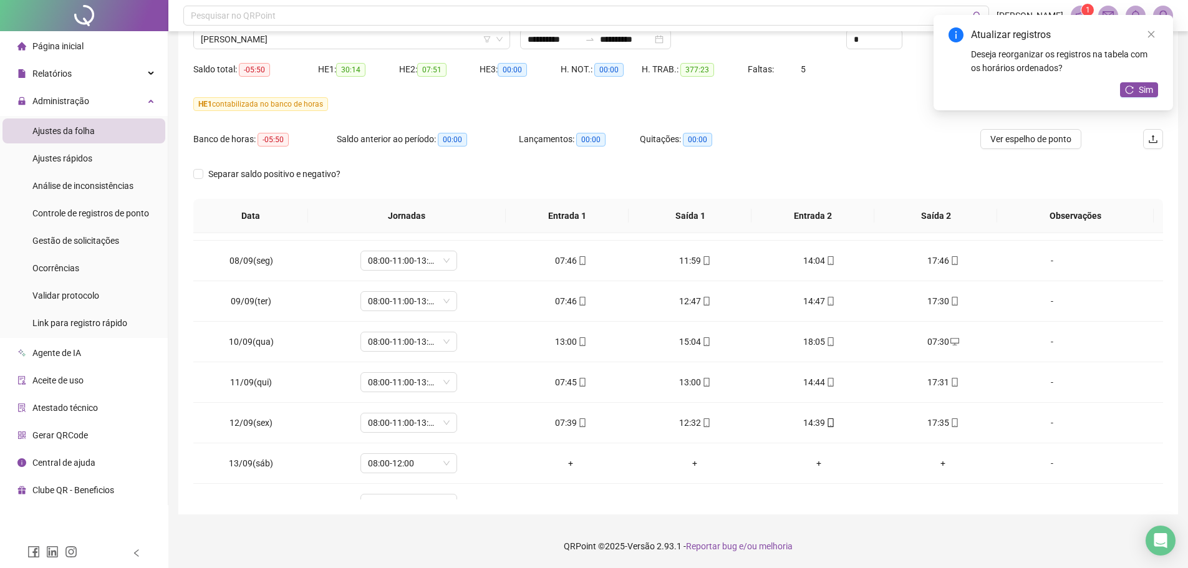
click at [1136, 100] on div "Atualizar registros Deseja reorganizar os registros na tabela com os horários o…" at bounding box center [1052, 62] width 239 height 95
click at [1136, 94] on button "Sim" at bounding box center [1139, 89] width 38 height 15
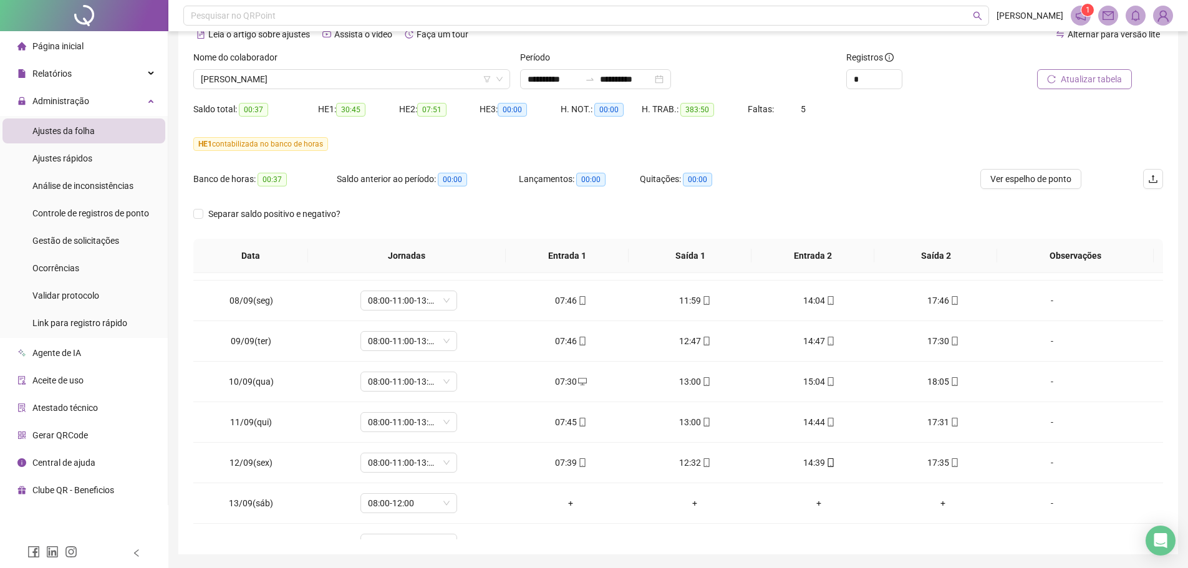
scroll to position [42, 0]
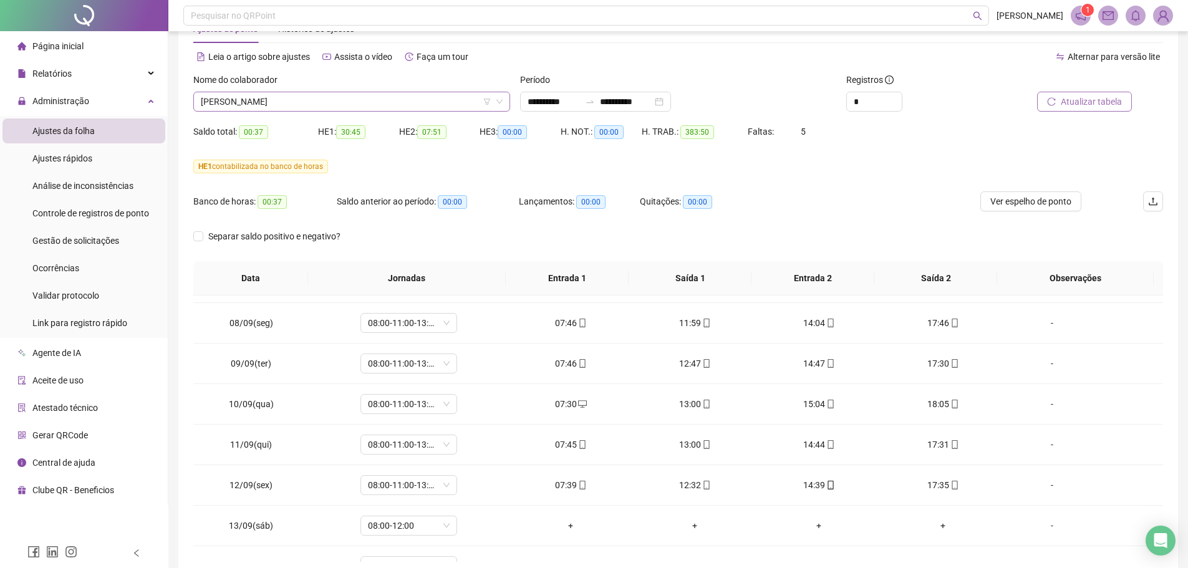
click at [393, 101] on span "[PERSON_NAME]" at bounding box center [352, 101] width 302 height 19
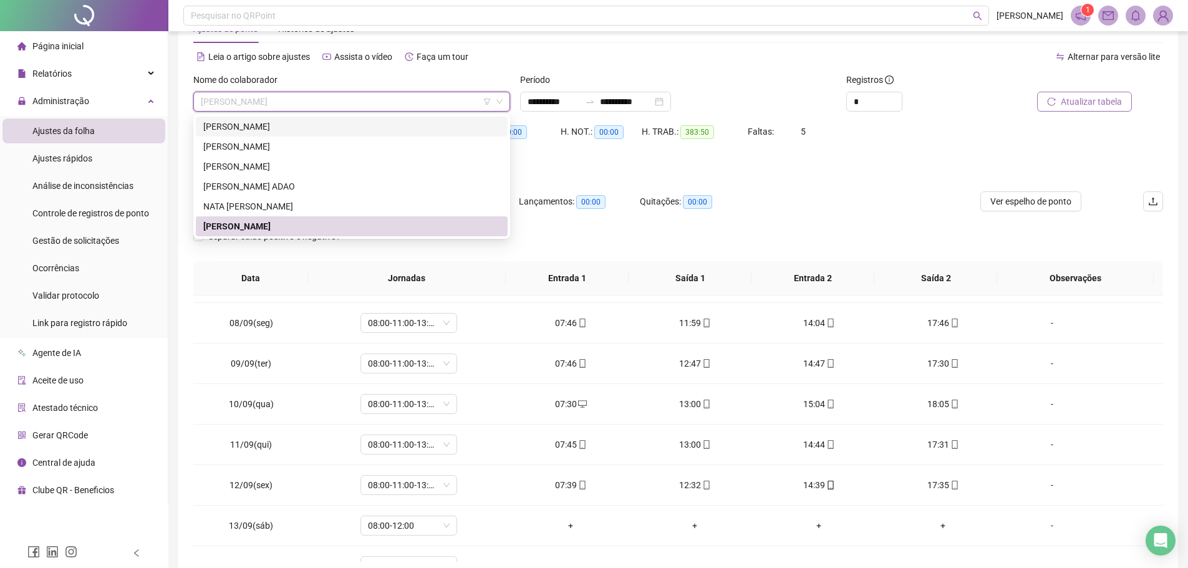
click at [302, 102] on span "[PERSON_NAME]" at bounding box center [352, 101] width 302 height 19
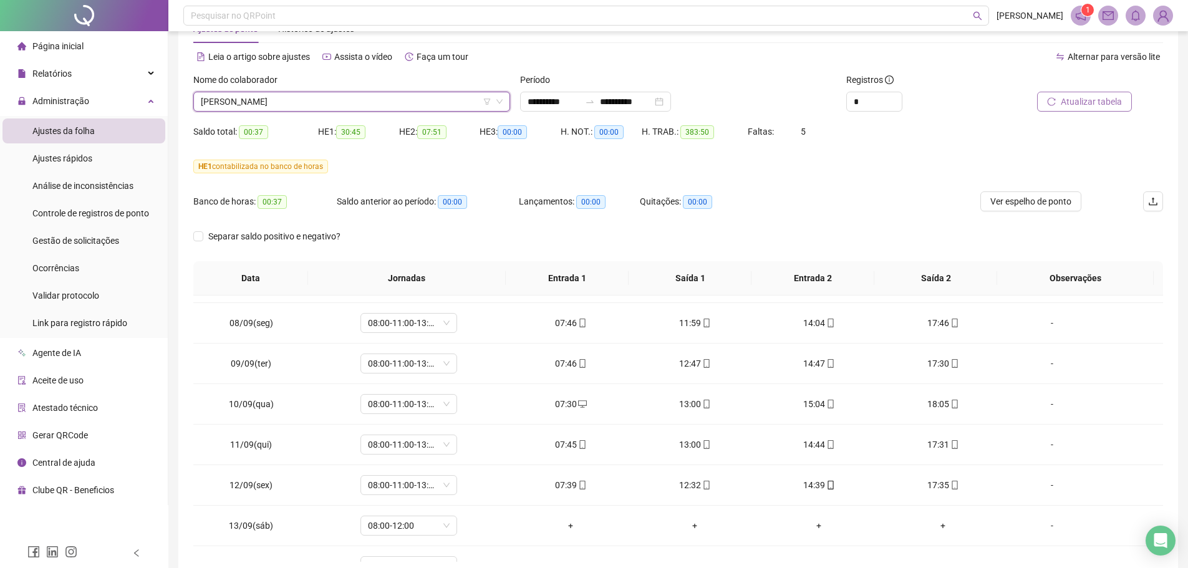
click at [845, 200] on div "Banco de horas: 00:37 Saldo anterior ao período: 00:00 Lançamentos: 00:00 Quita…" at bounding box center [556, 208] width 727 height 35
